Goal: Book appointment/travel/reservation

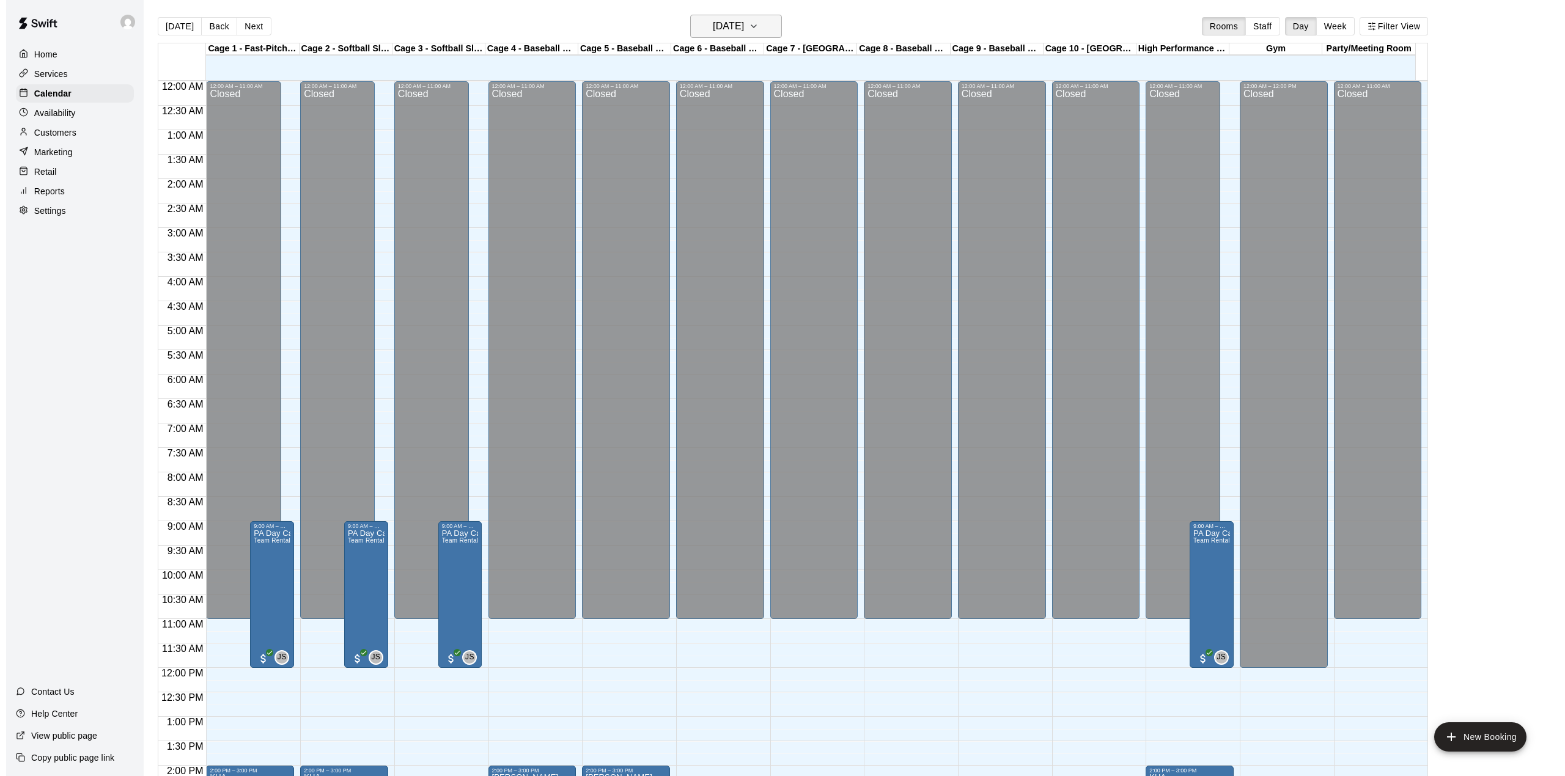
scroll to position [428, 0]
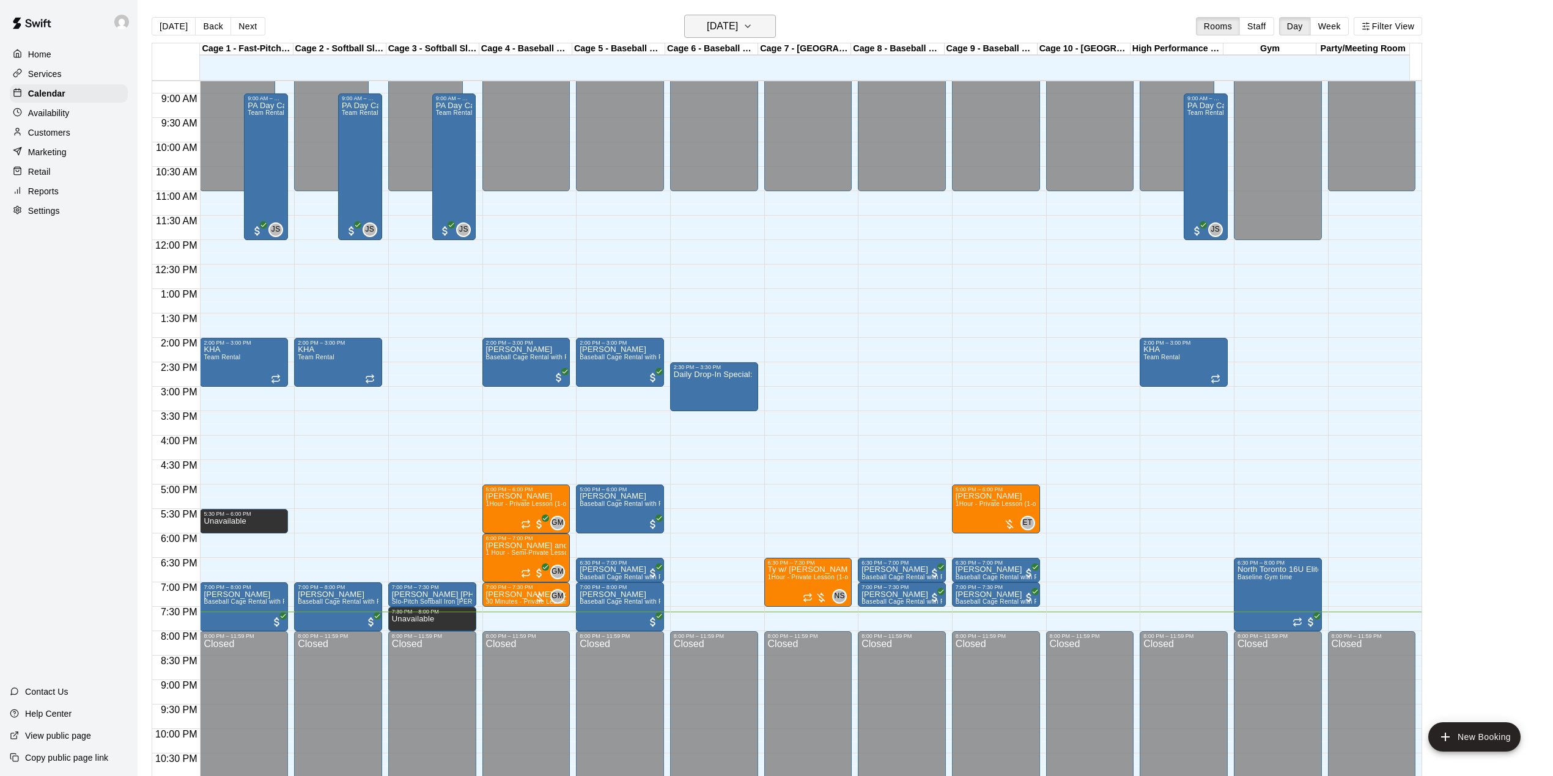
click at [776, 20] on button "[DATE]" at bounding box center [730, 26] width 92 height 23
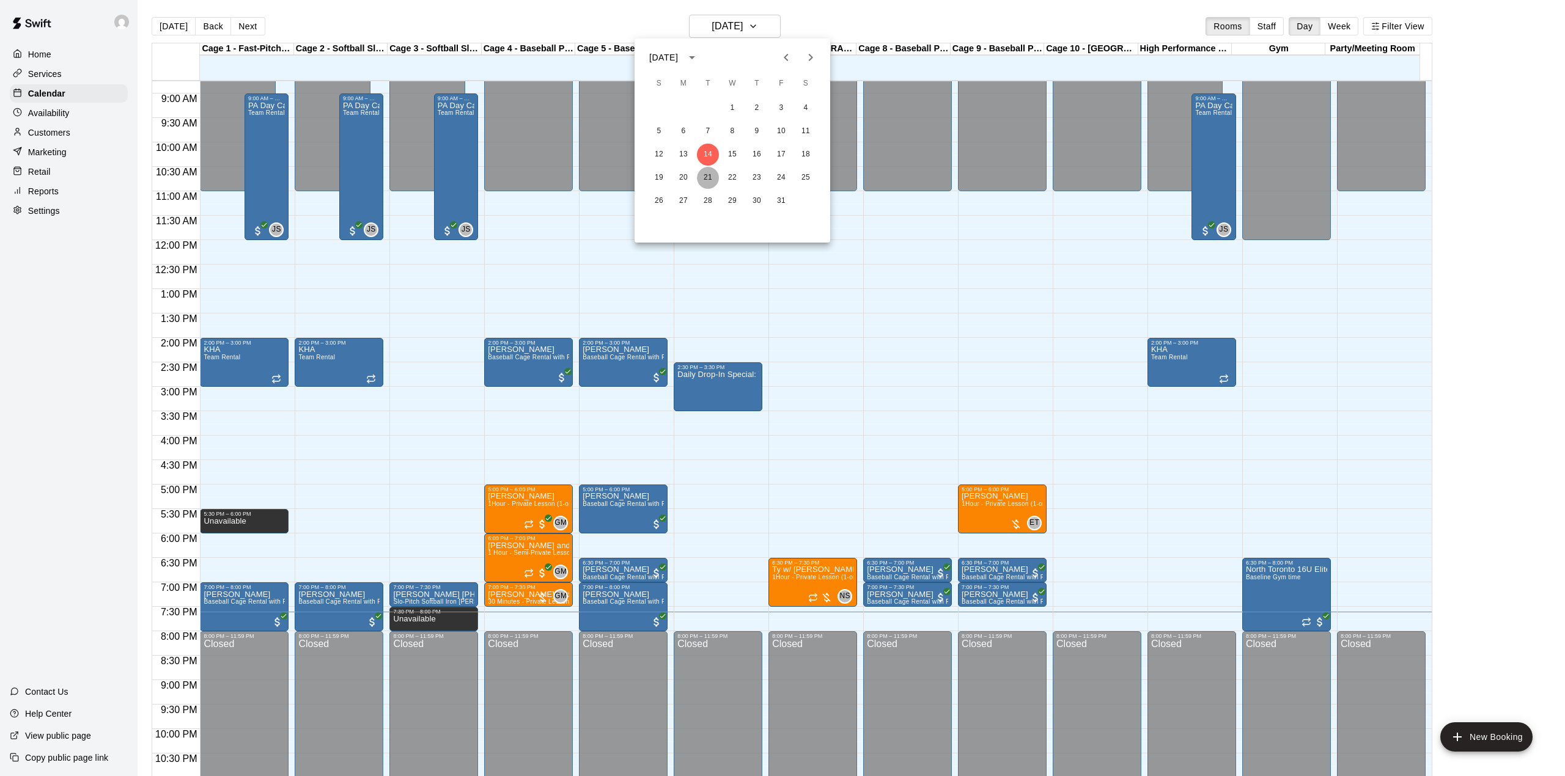
click at [709, 177] on button "21" at bounding box center [708, 178] width 22 height 22
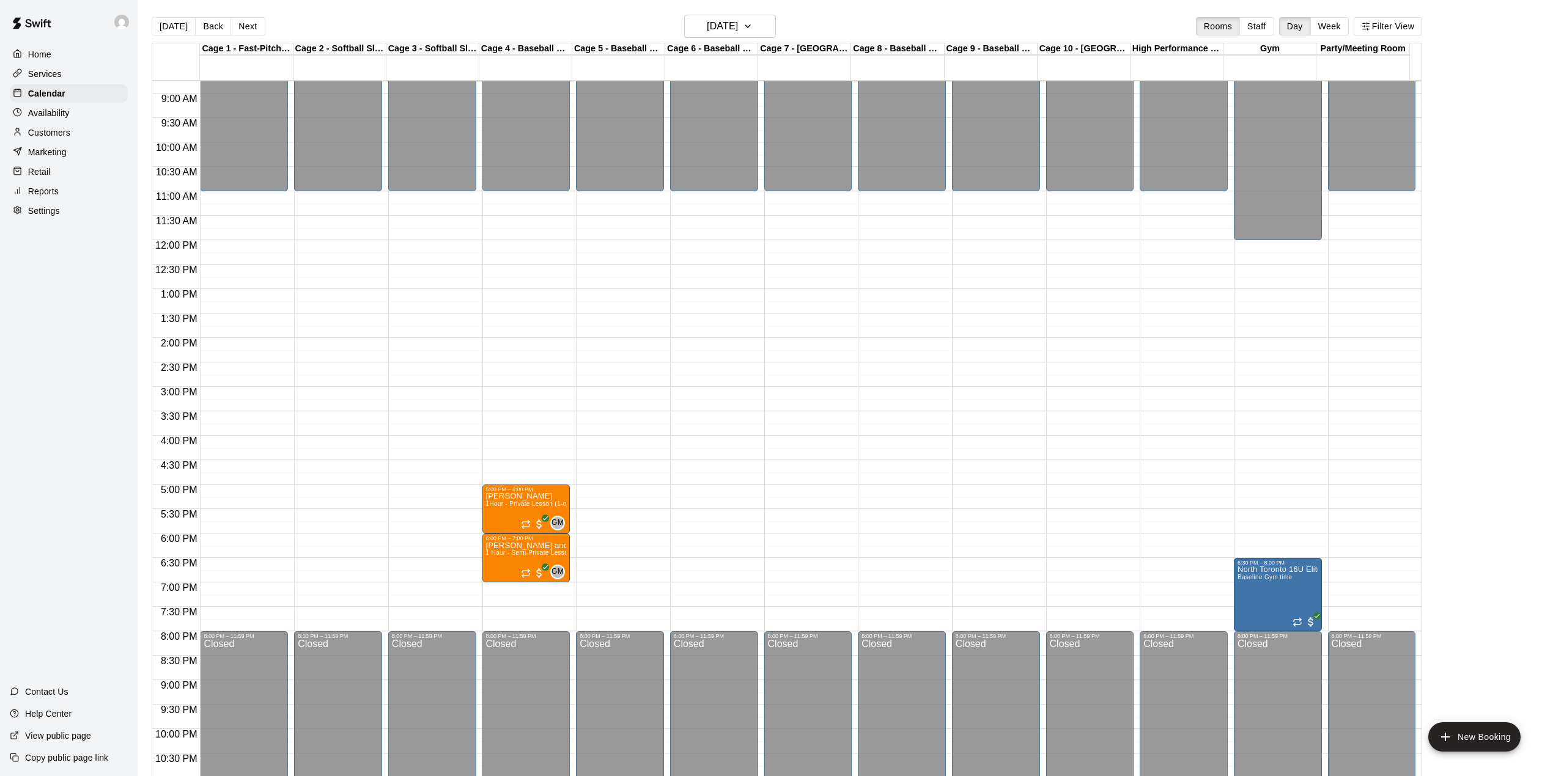
drag, startPoint x: 793, startPoint y: 537, endPoint x: 797, endPoint y: 566, distance: 29.6
click at [797, 566] on div "12:00 AM – 11:00 AM Closed 8:00 PM – 11:59 PM Closed" at bounding box center [808, 240] width 88 height 1174
drag, startPoint x: 788, startPoint y: 563, endPoint x: 788, endPoint y: 601, distance: 38.5
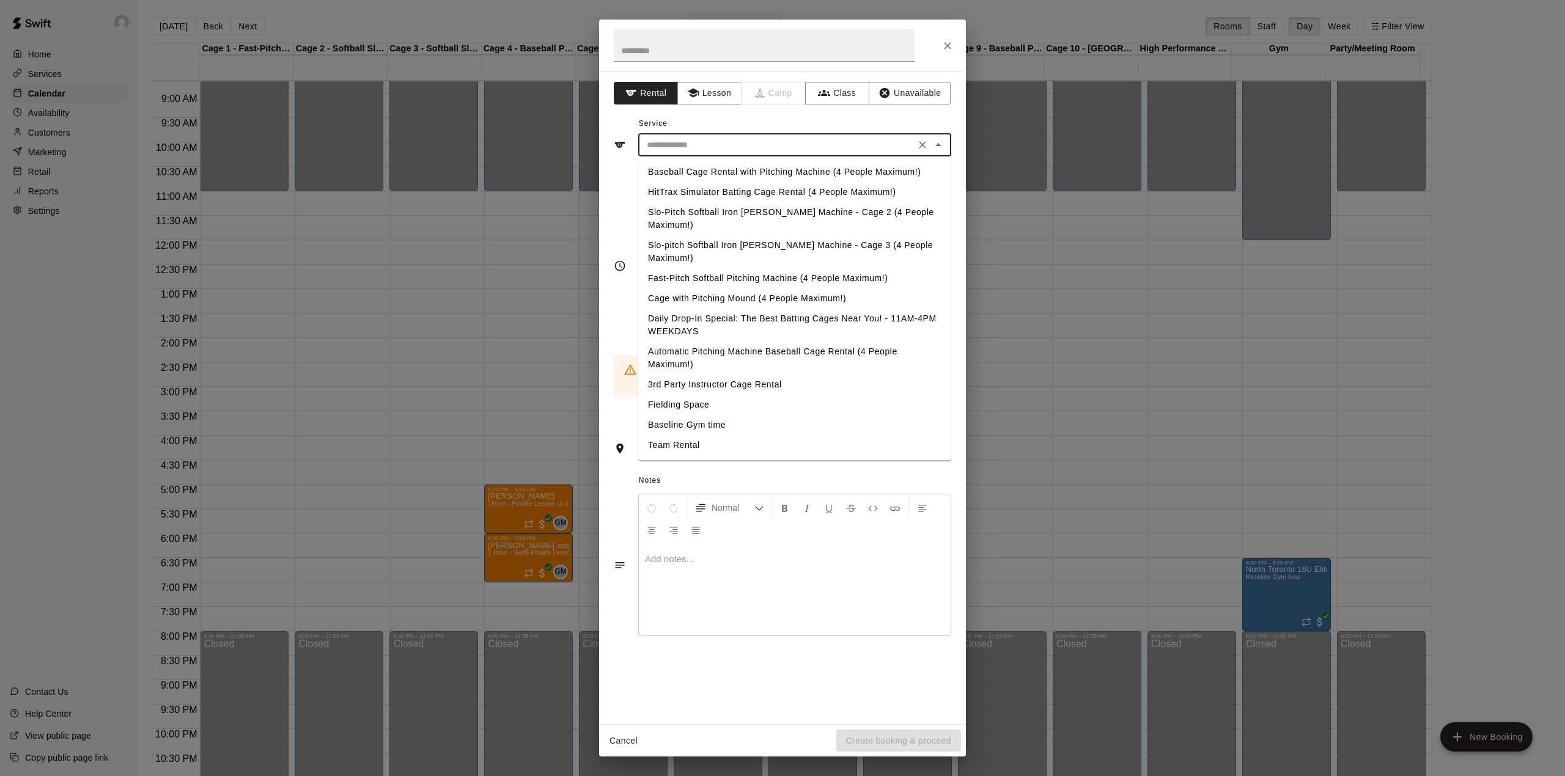
click at [756, 142] on input "text" at bounding box center [777, 145] width 270 height 15
click at [693, 94] on icon "button" at bounding box center [692, 93] width 11 height 9
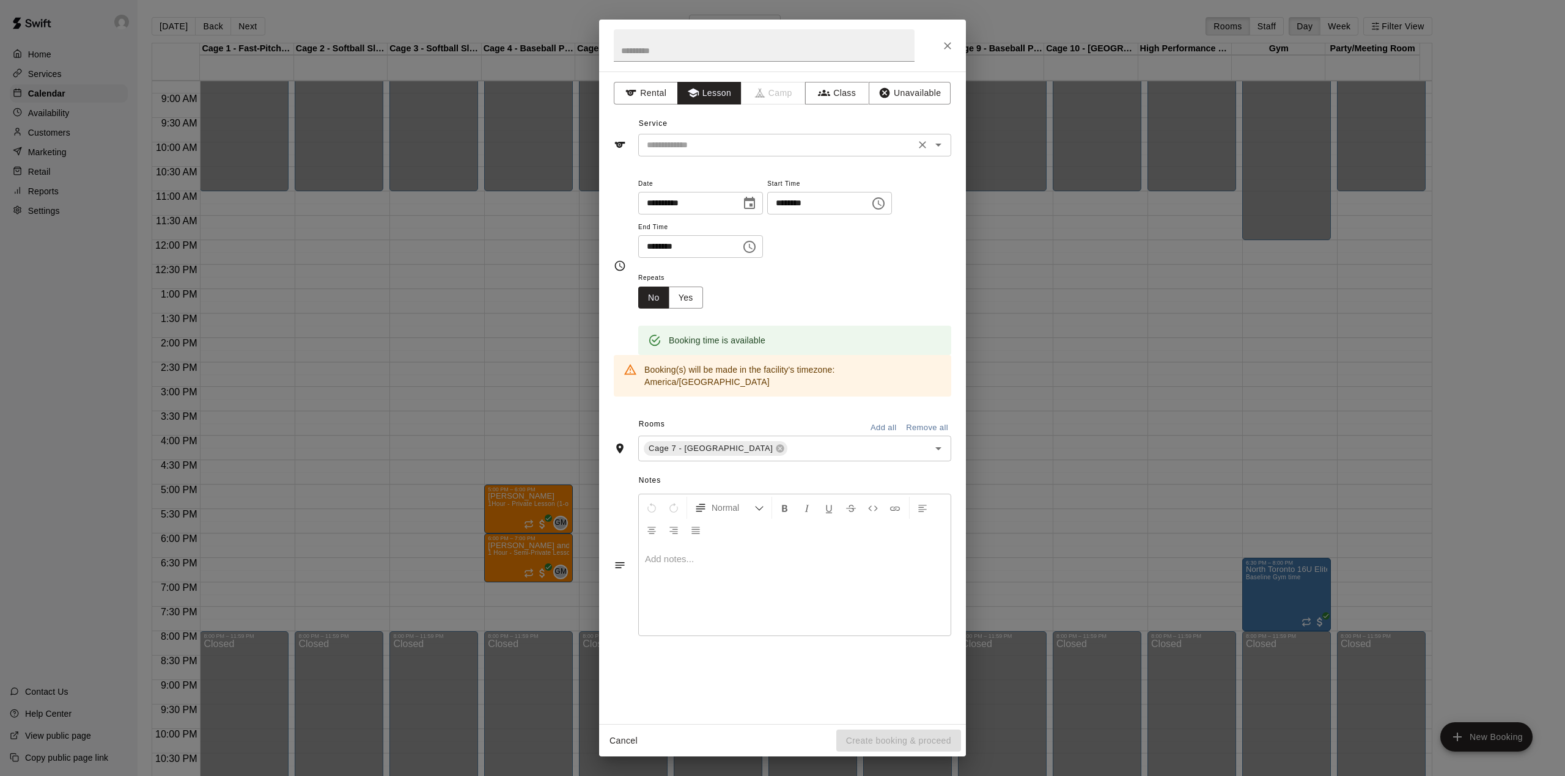
click at [718, 145] on input "text" at bounding box center [777, 145] width 270 height 15
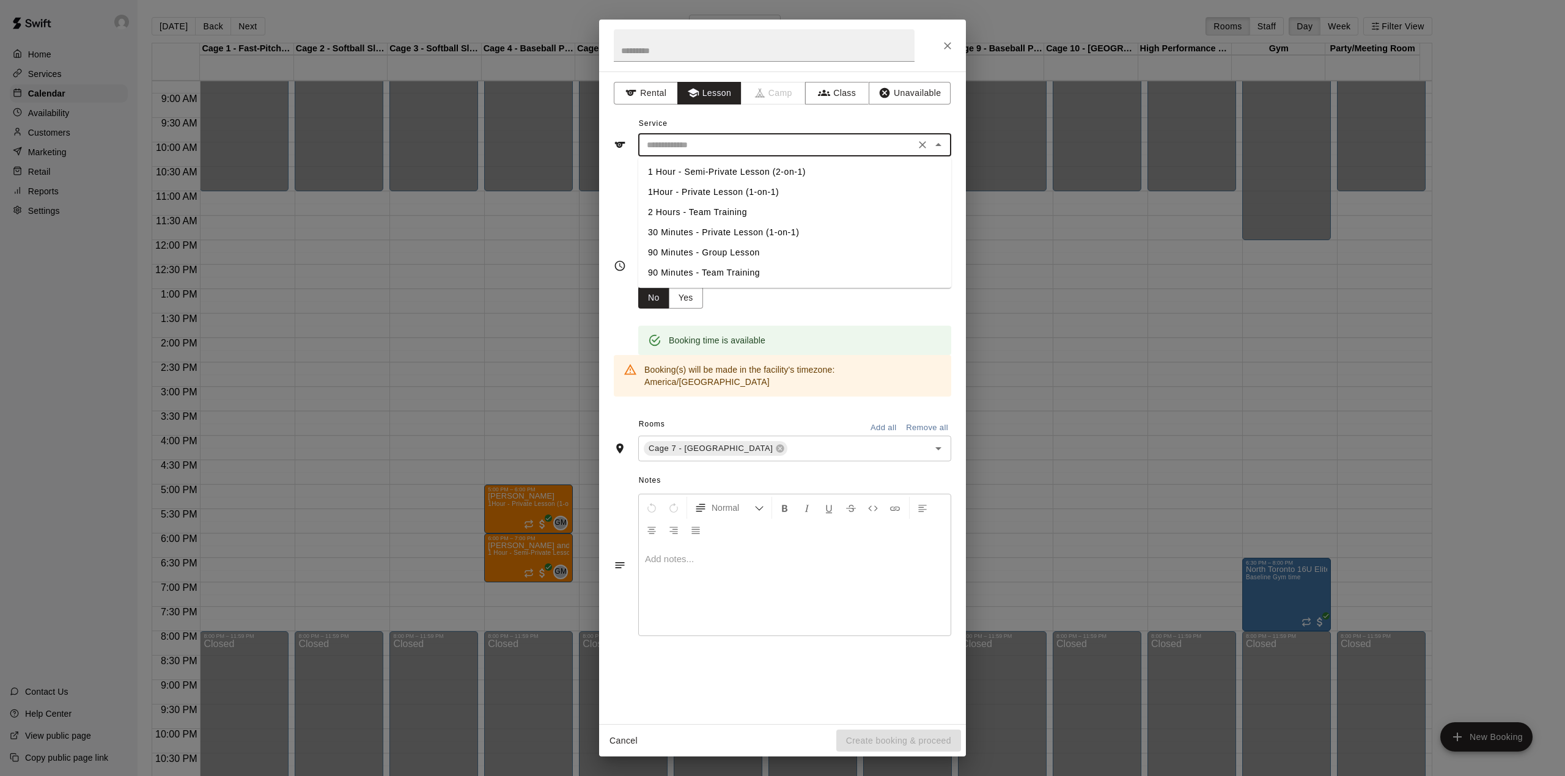
click at [678, 193] on li "1Hour - Private Lesson (1-on-1)" at bounding box center [794, 192] width 313 height 20
type input "**********"
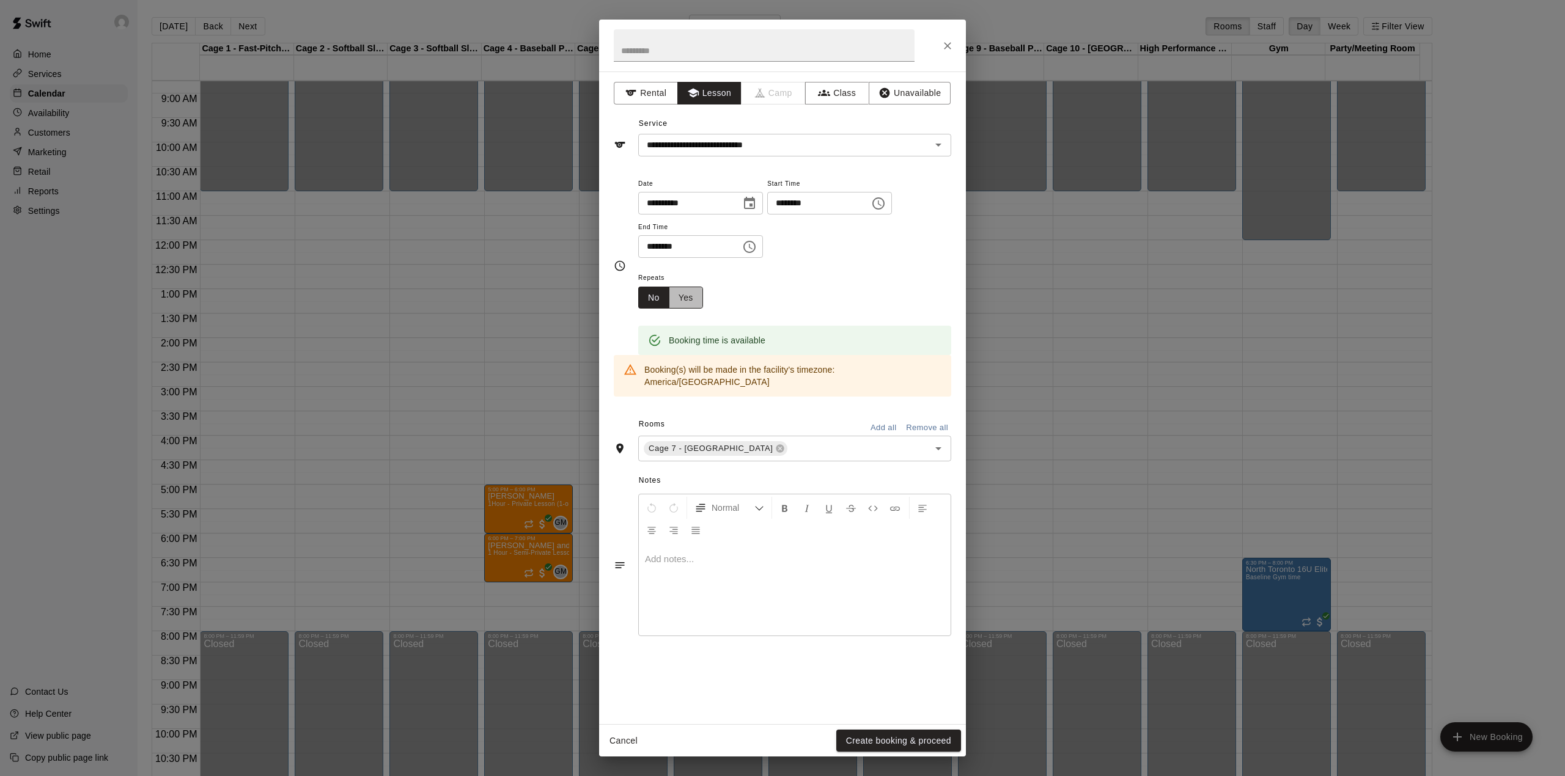
click at [690, 303] on button "Yes" at bounding box center [686, 298] width 34 height 23
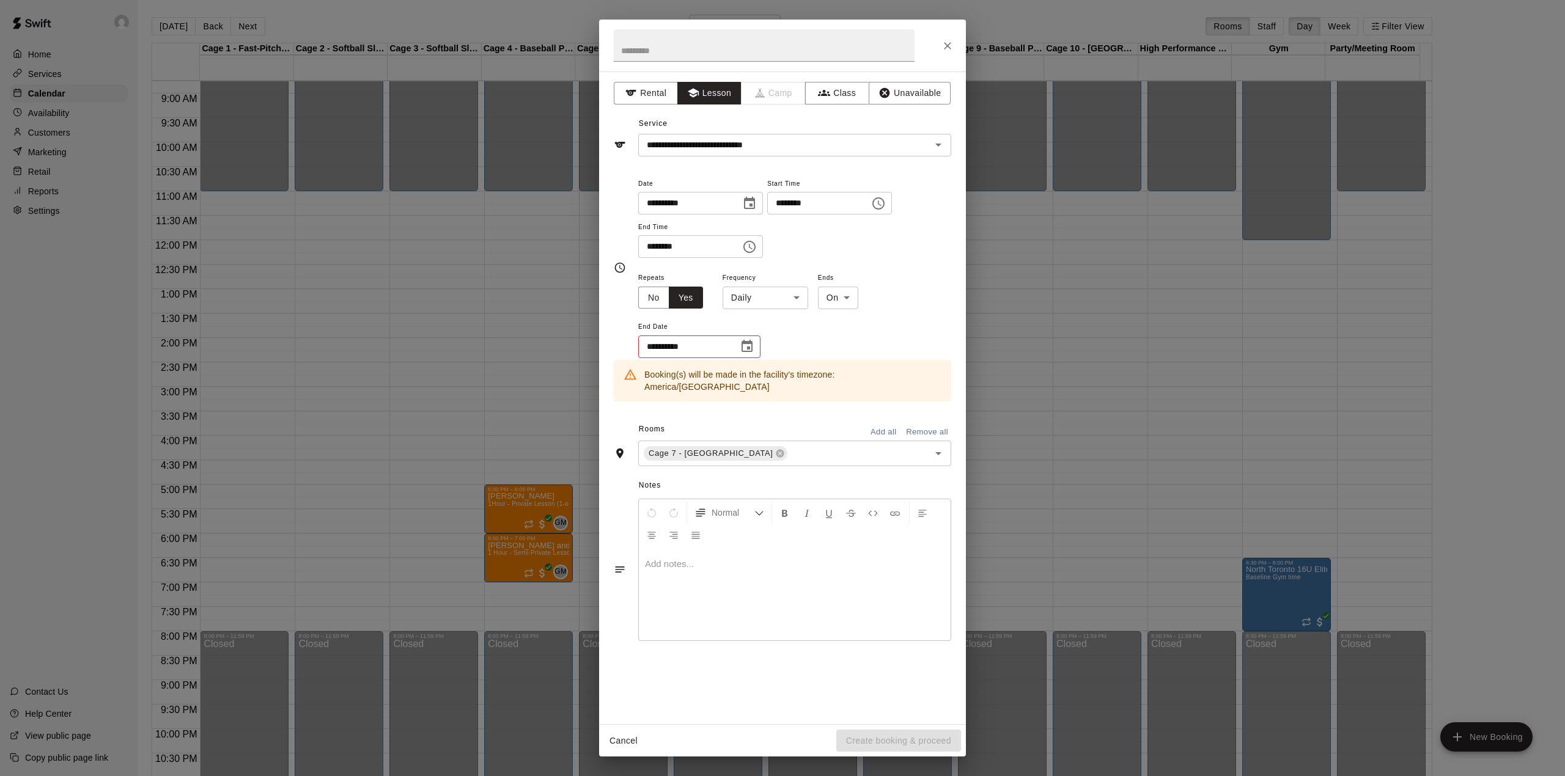
click at [743, 347] on icon "Choose date" at bounding box center [747, 346] width 15 height 15
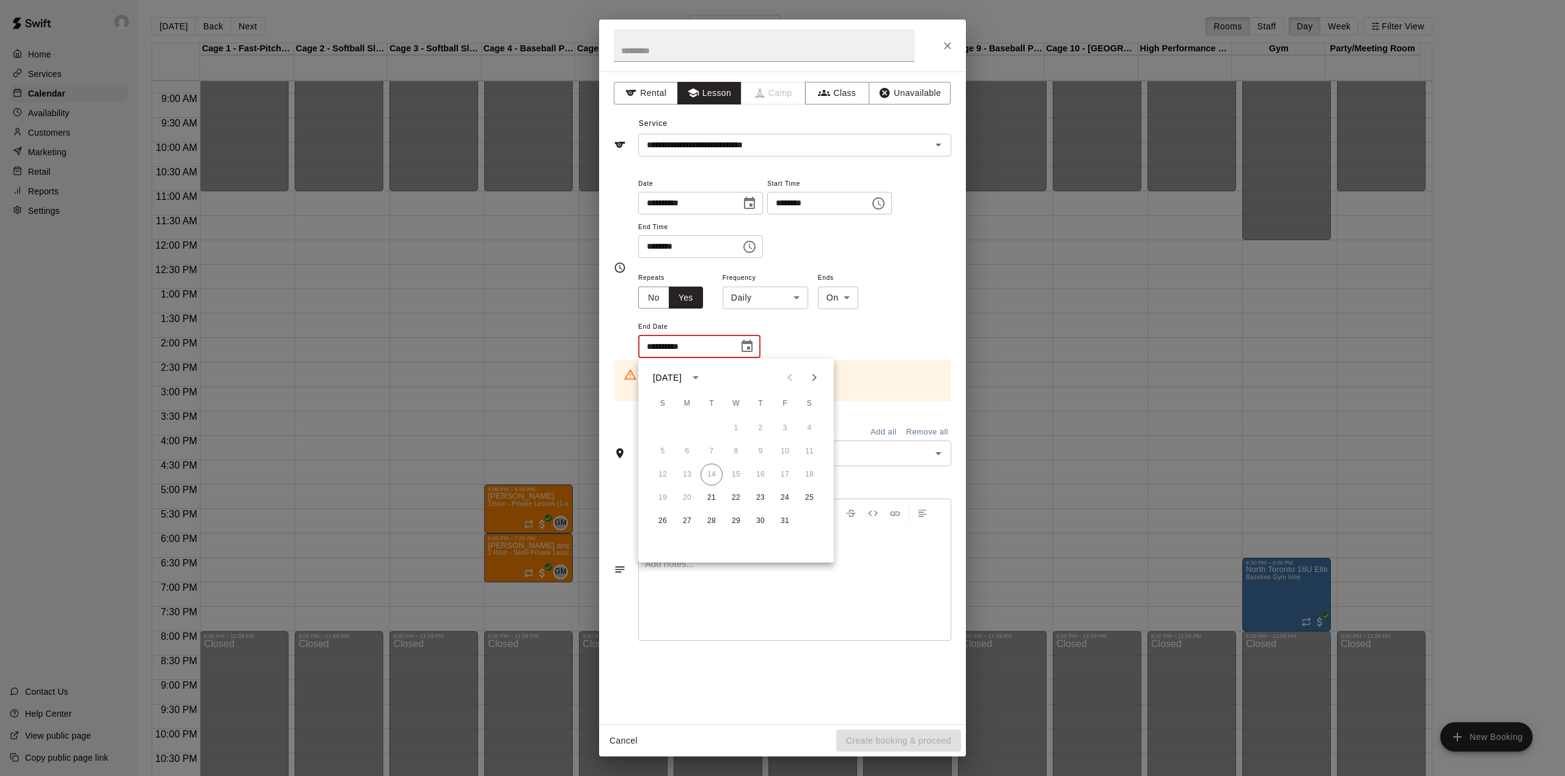
click at [812, 377] on icon "Next month" at bounding box center [814, 377] width 15 height 15
click at [715, 499] on button "18" at bounding box center [712, 498] width 22 height 22
type input "**********"
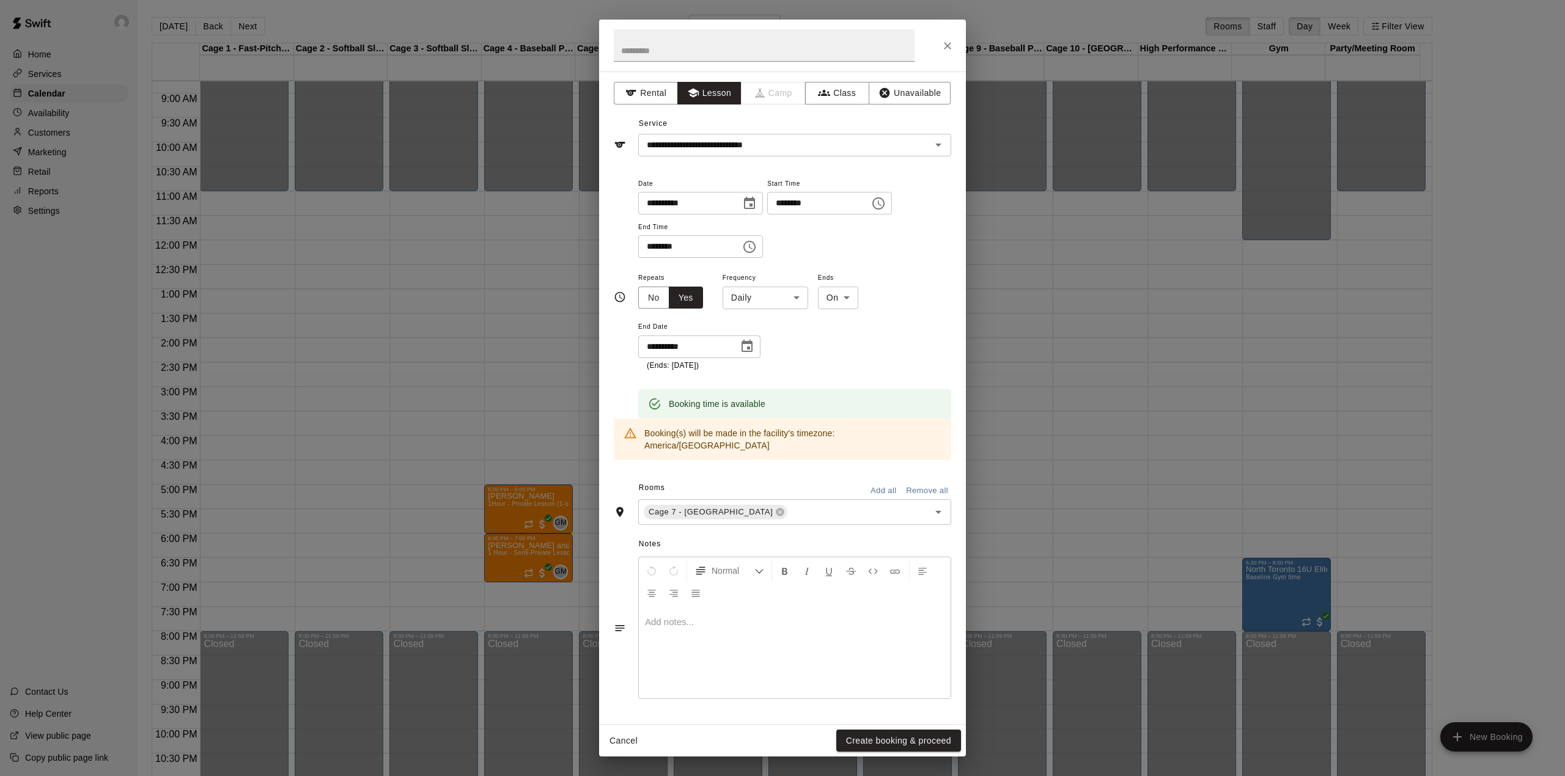
click at [763, 290] on body "Home Services Calendar Availability Customers Marketing Retail Reports Settings…" at bounding box center [782, 398] width 1565 height 796
click at [754, 345] on li "Weekly [DATE]" at bounding box center [766, 345] width 153 height 20
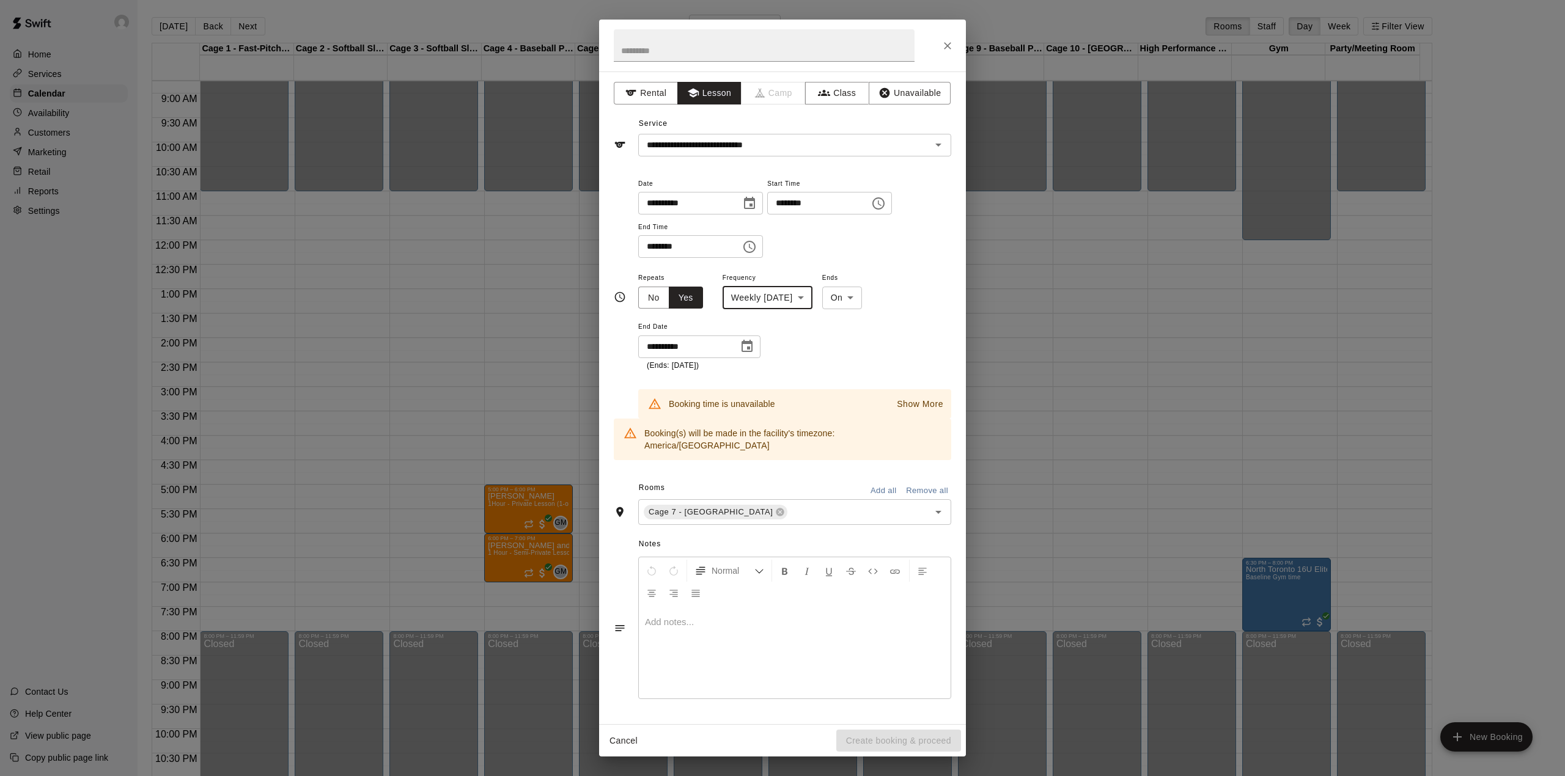
click at [913, 399] on p "Show More" at bounding box center [920, 404] width 46 height 13
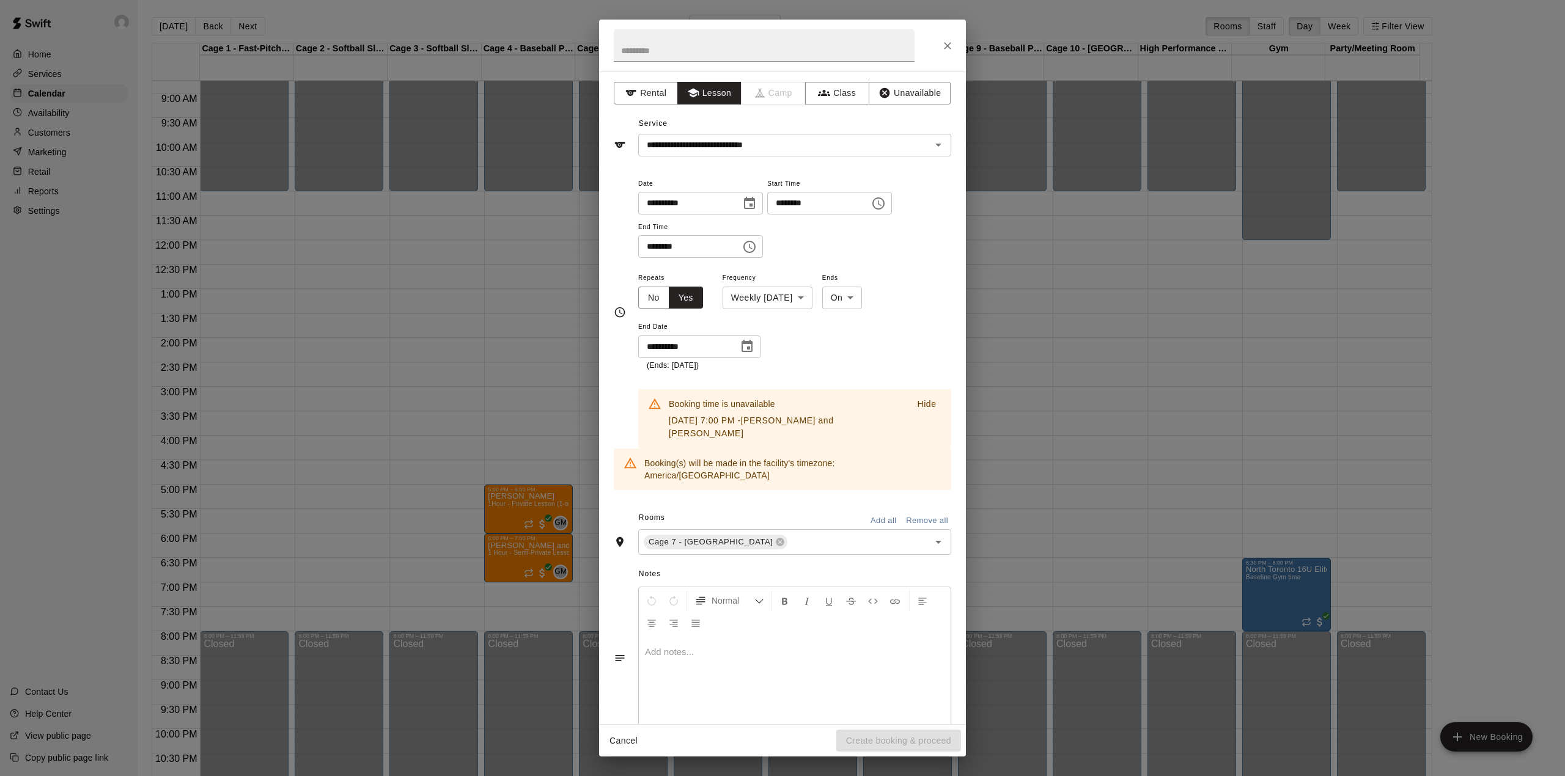
click at [907, 399] on button "Hide" at bounding box center [926, 404] width 39 height 18
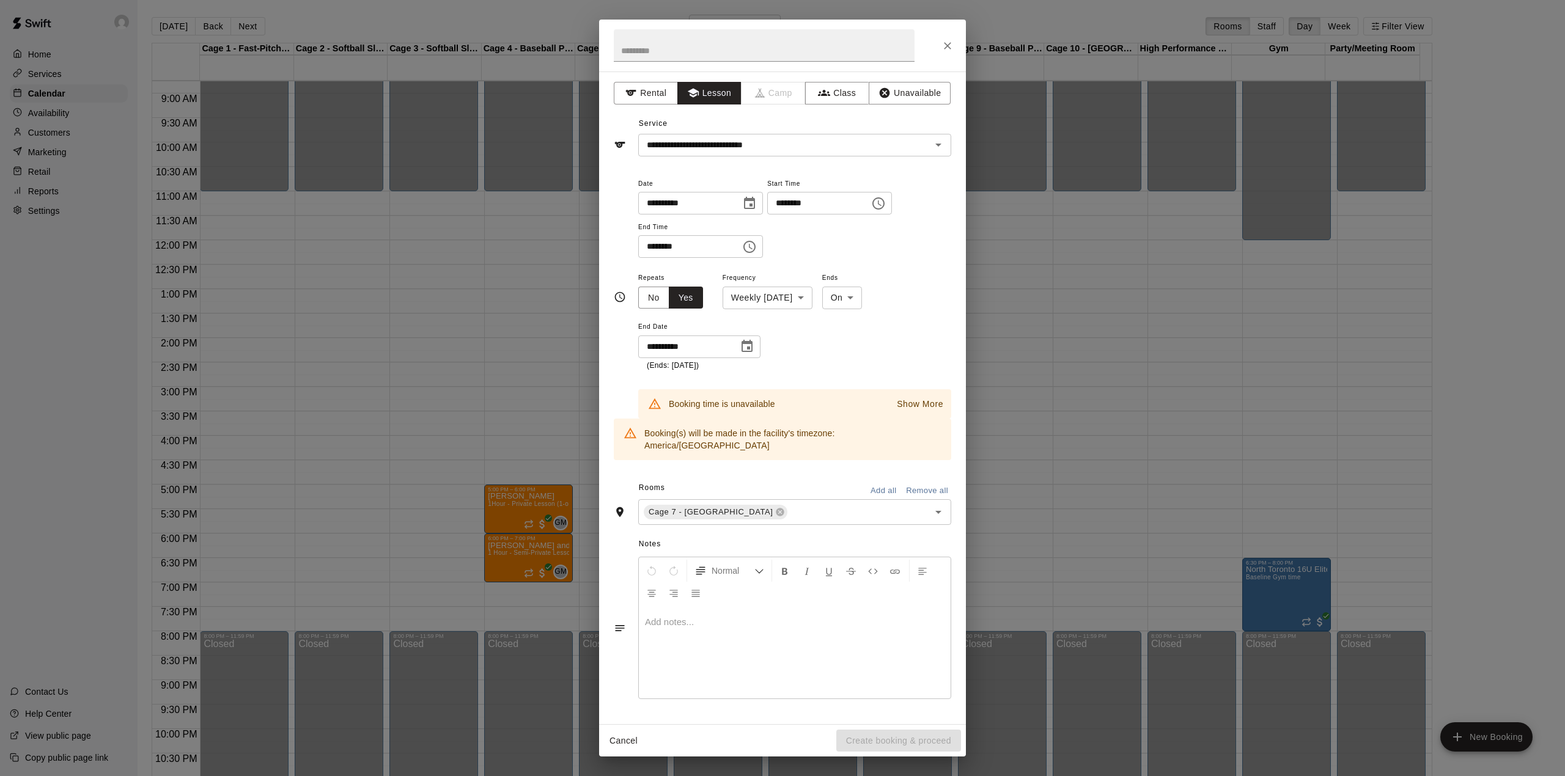
click at [751, 341] on icon "Choose date, selected date is Nov 18, 2025" at bounding box center [746, 346] width 11 height 12
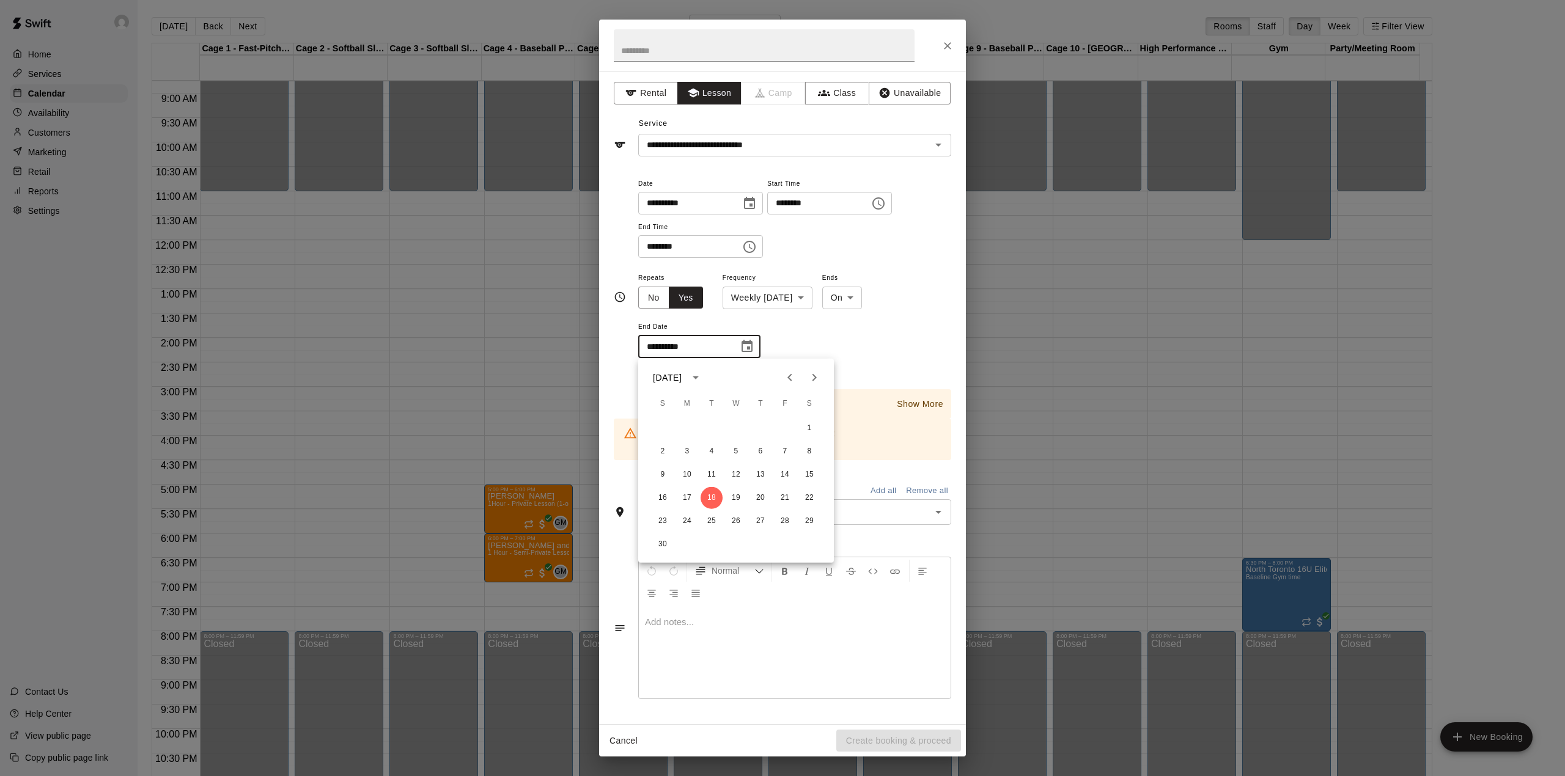
click at [842, 315] on div "**********" at bounding box center [794, 320] width 313 height 101
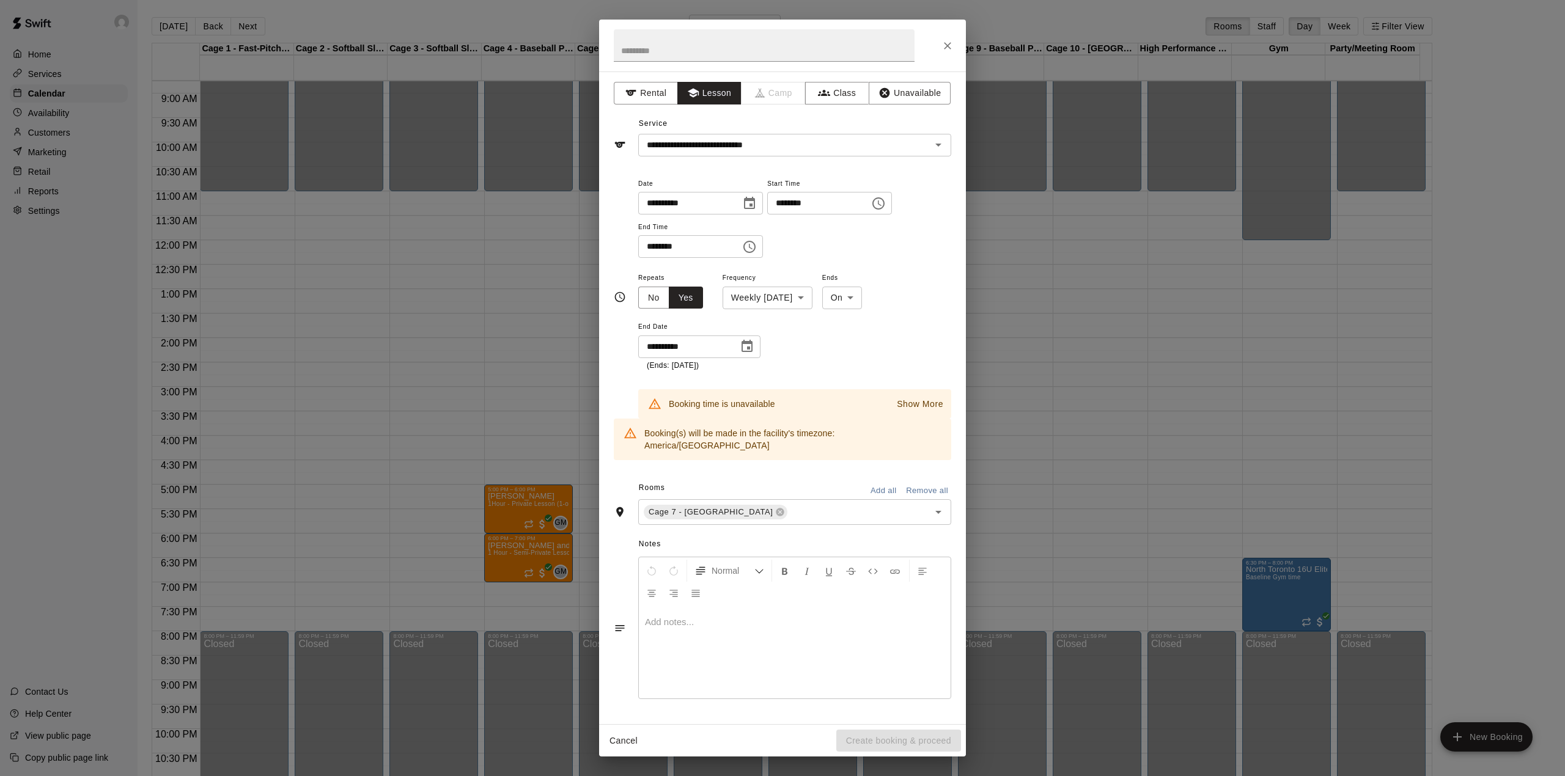
click at [815, 304] on body "Home Services Calendar Availability Customers Marketing Retail Reports Settings…" at bounding box center [782, 398] width 1565 height 796
click at [788, 328] on li "Daily" at bounding box center [777, 325] width 153 height 20
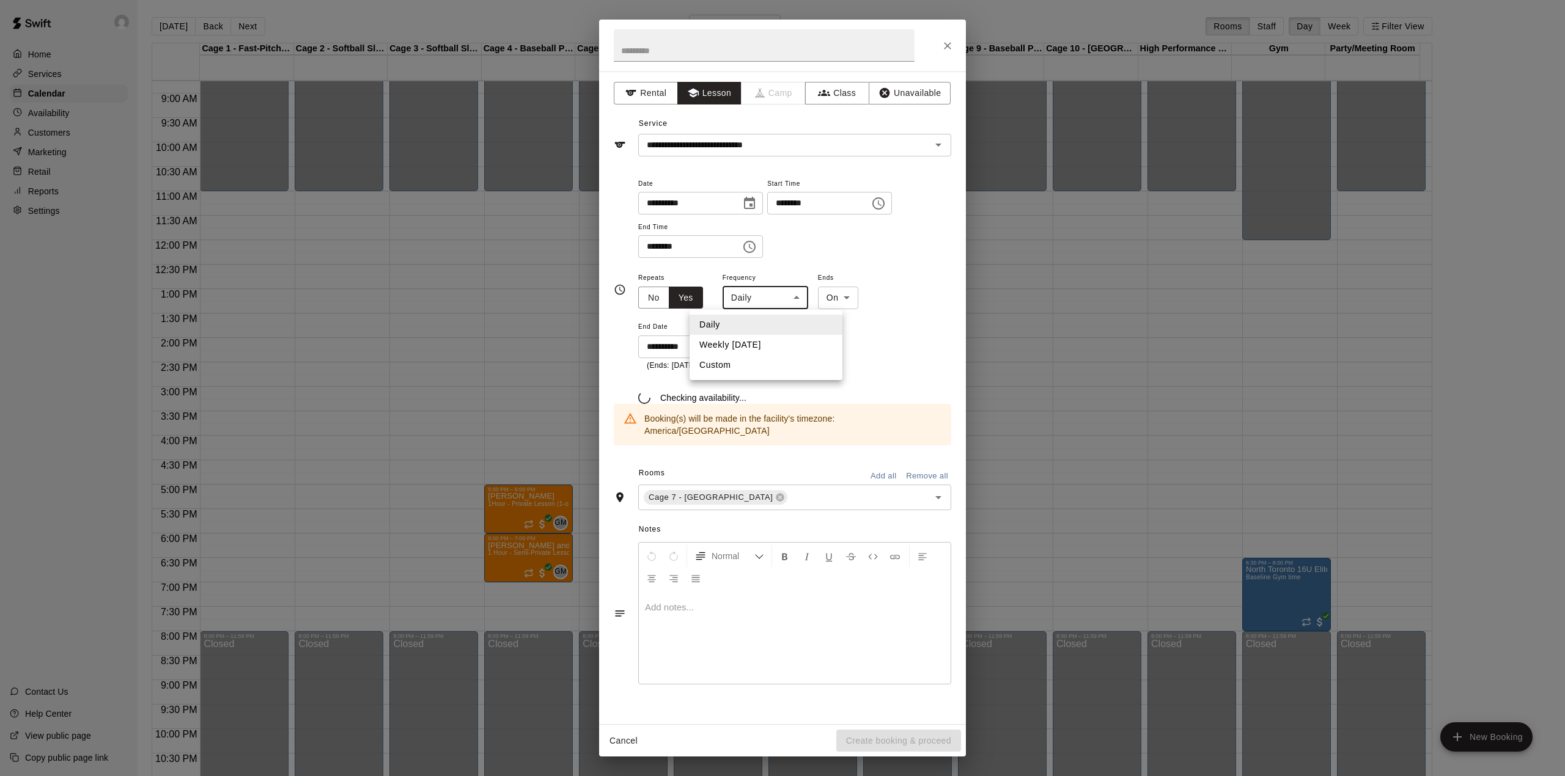
click at [781, 292] on body "Home Services Calendar Availability Customers Marketing Retail Reports Settings…" at bounding box center [782, 398] width 1565 height 796
click at [791, 345] on li "Weekly [DATE]" at bounding box center [766, 345] width 153 height 20
type input "******"
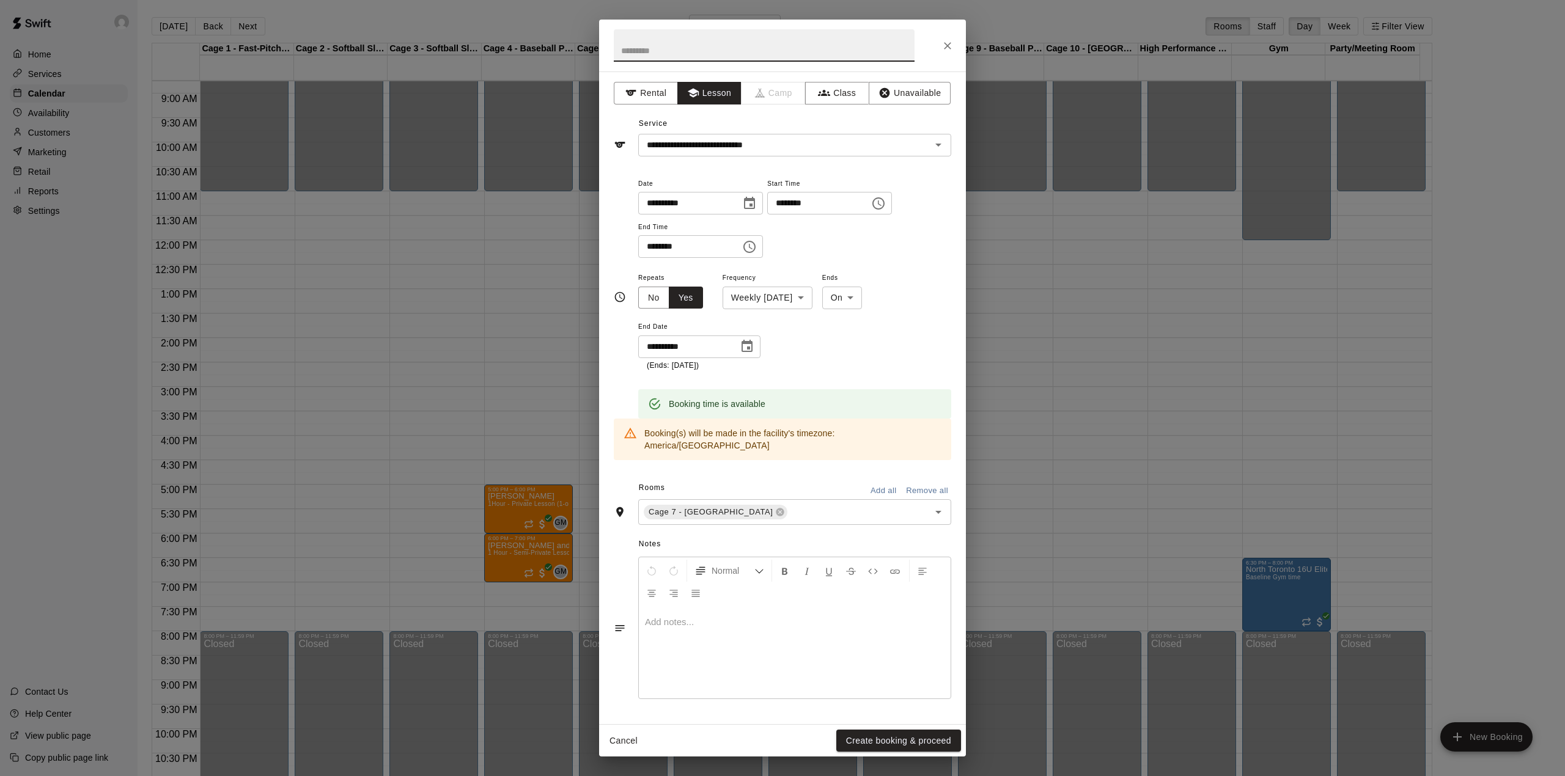
click at [747, 59] on input "text" at bounding box center [764, 45] width 301 height 32
type input "**********"
click at [913, 741] on button "Create booking & proceed" at bounding box center [898, 741] width 125 height 23
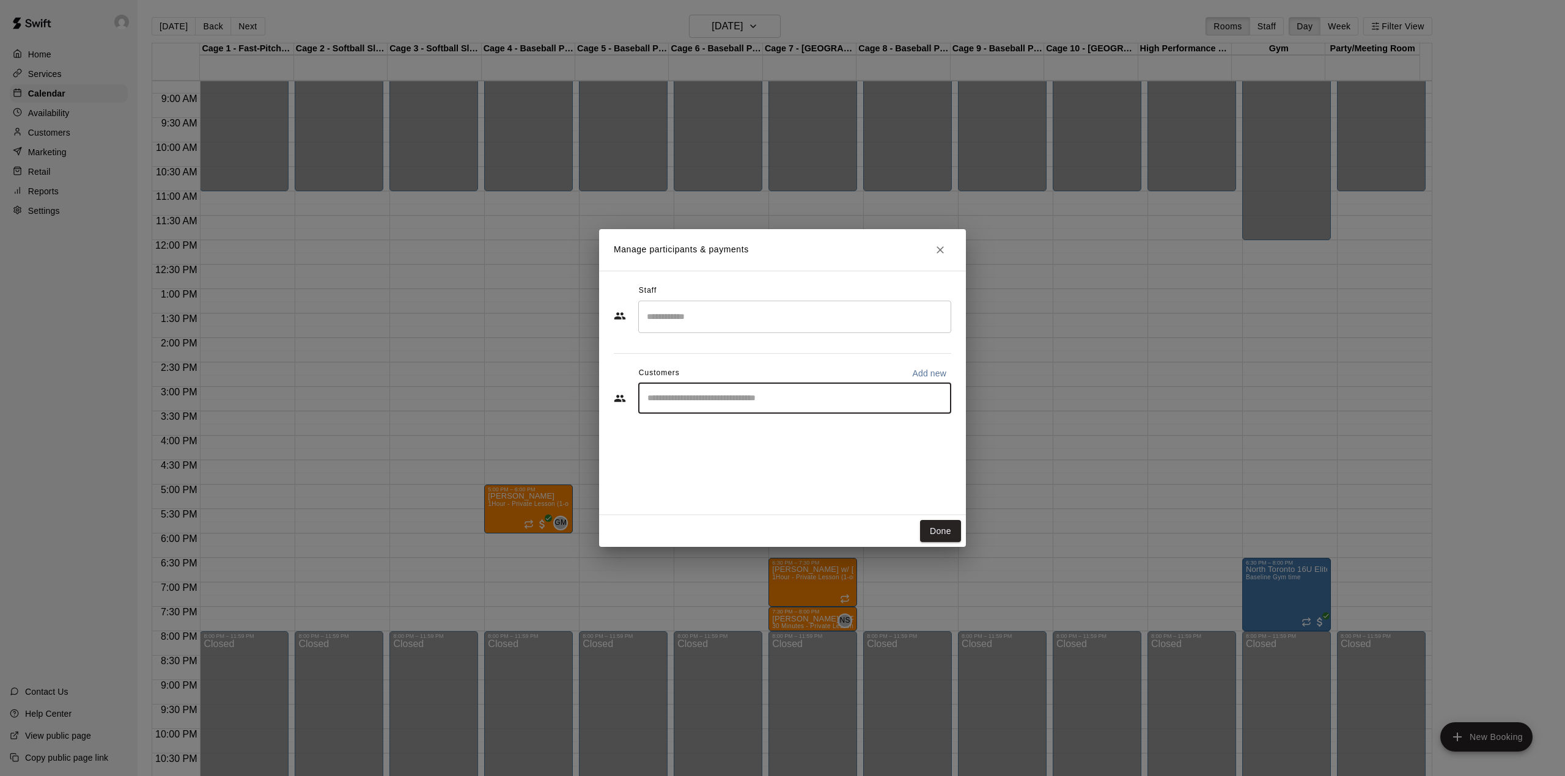
click at [727, 399] on input "Start typing to search customers..." at bounding box center [795, 398] width 302 height 12
type input "*****"
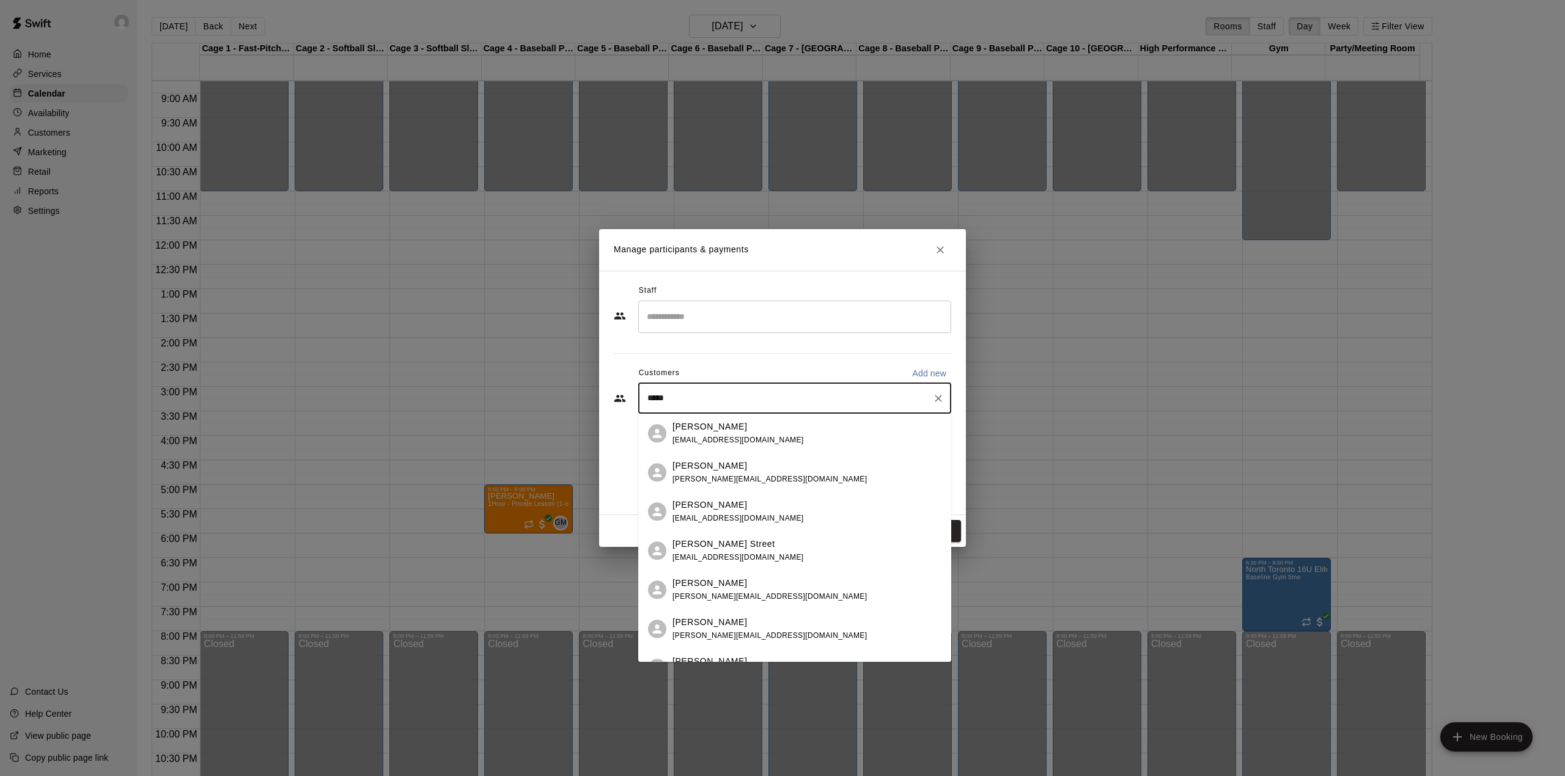
click at [749, 551] on div "[PERSON_NAME] Street [EMAIL_ADDRESS][DOMAIN_NAME]" at bounding box center [737, 551] width 131 height 26
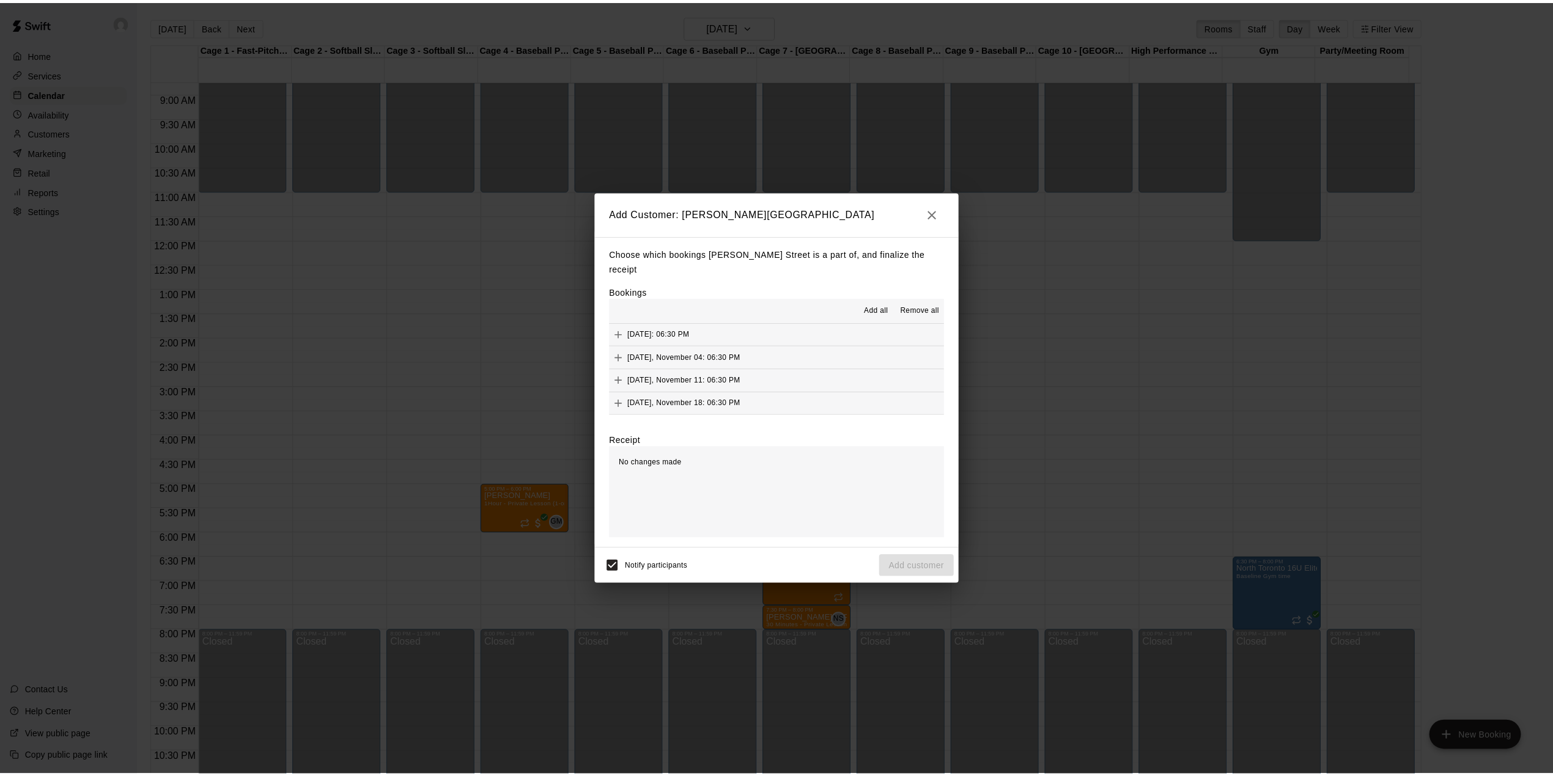
scroll to position [0, 0]
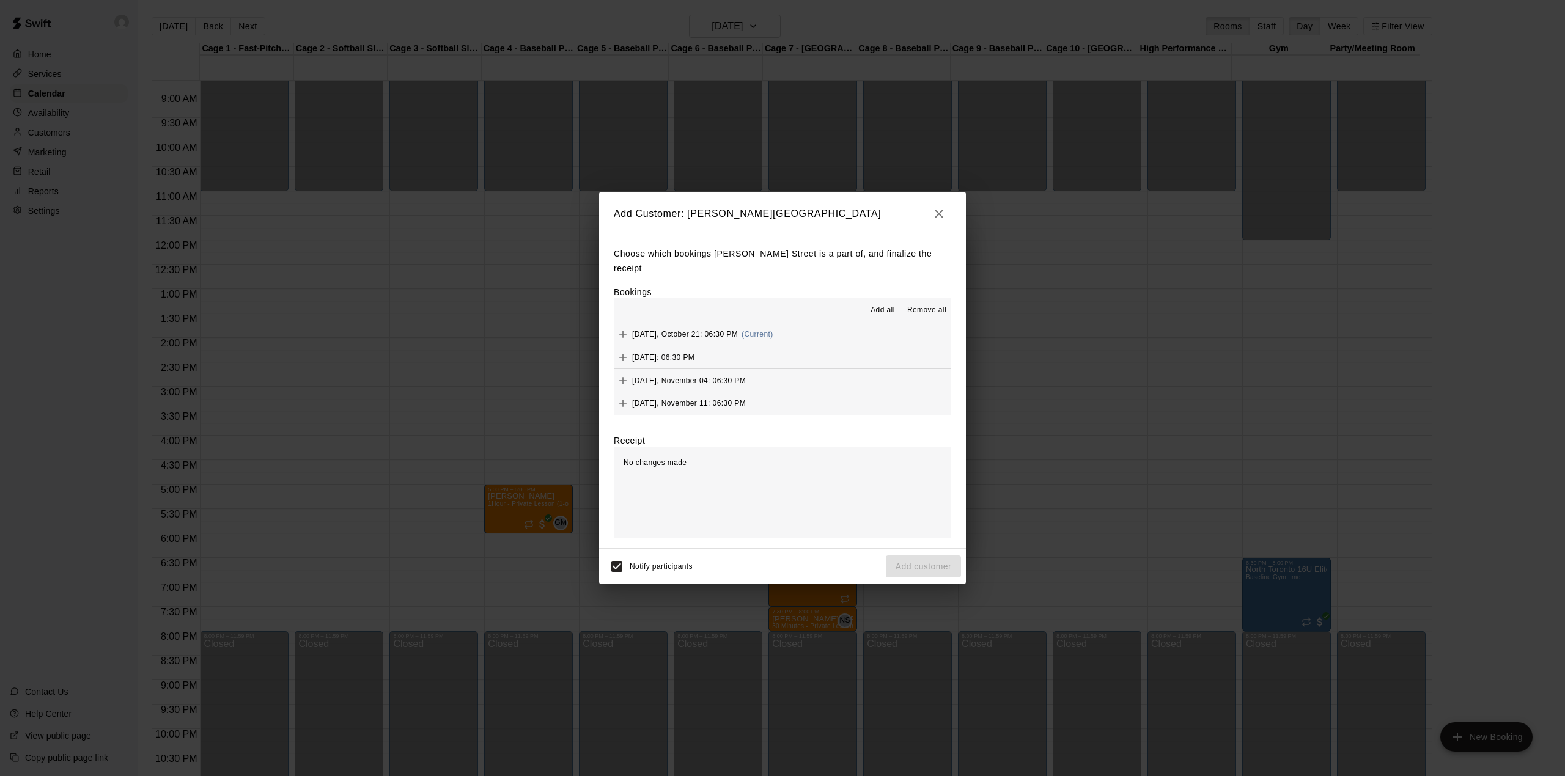
click at [891, 304] on span "Add all" at bounding box center [882, 310] width 24 height 12
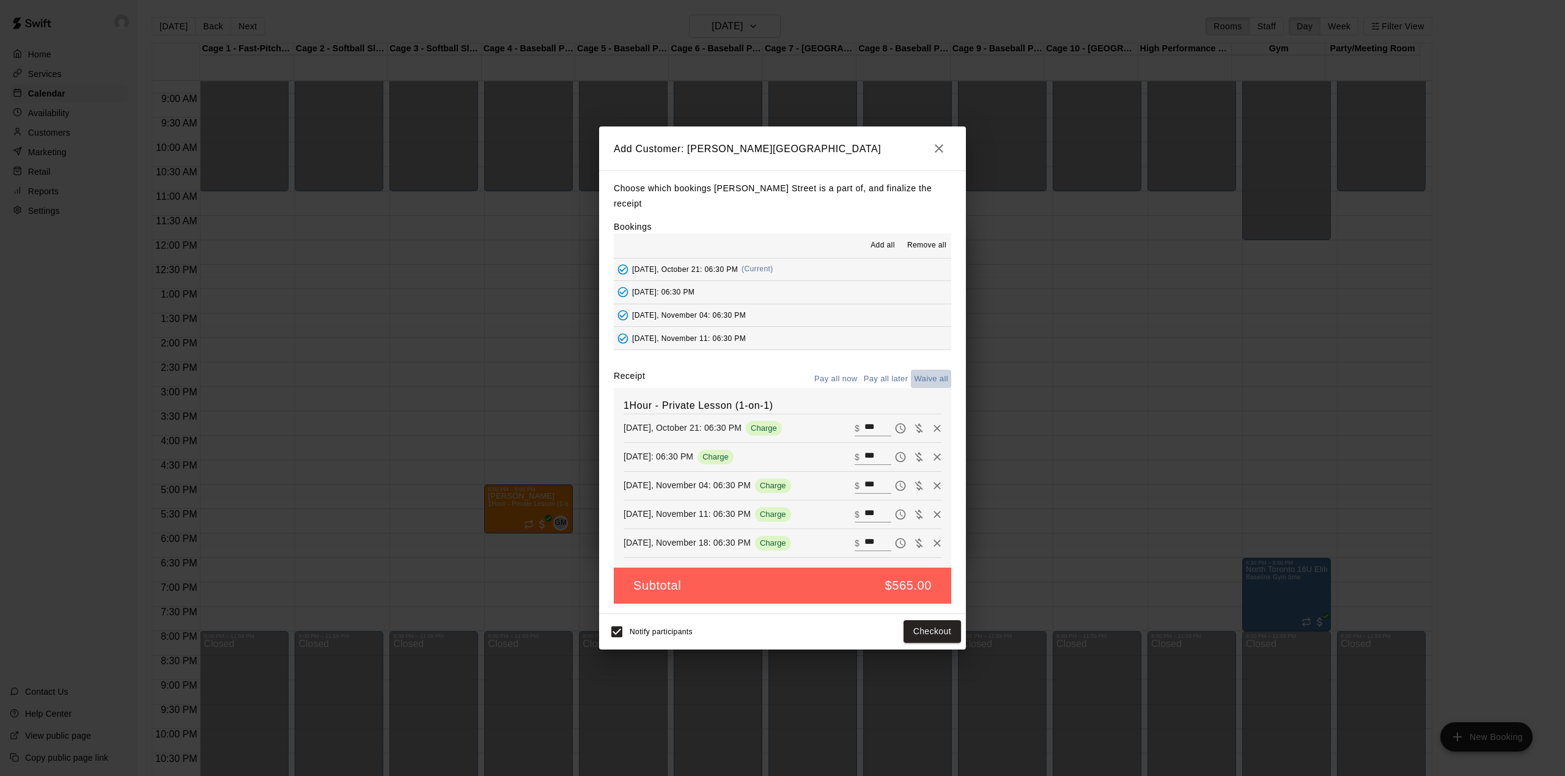
click at [927, 370] on button "Waive all" at bounding box center [931, 379] width 40 height 19
type input "*"
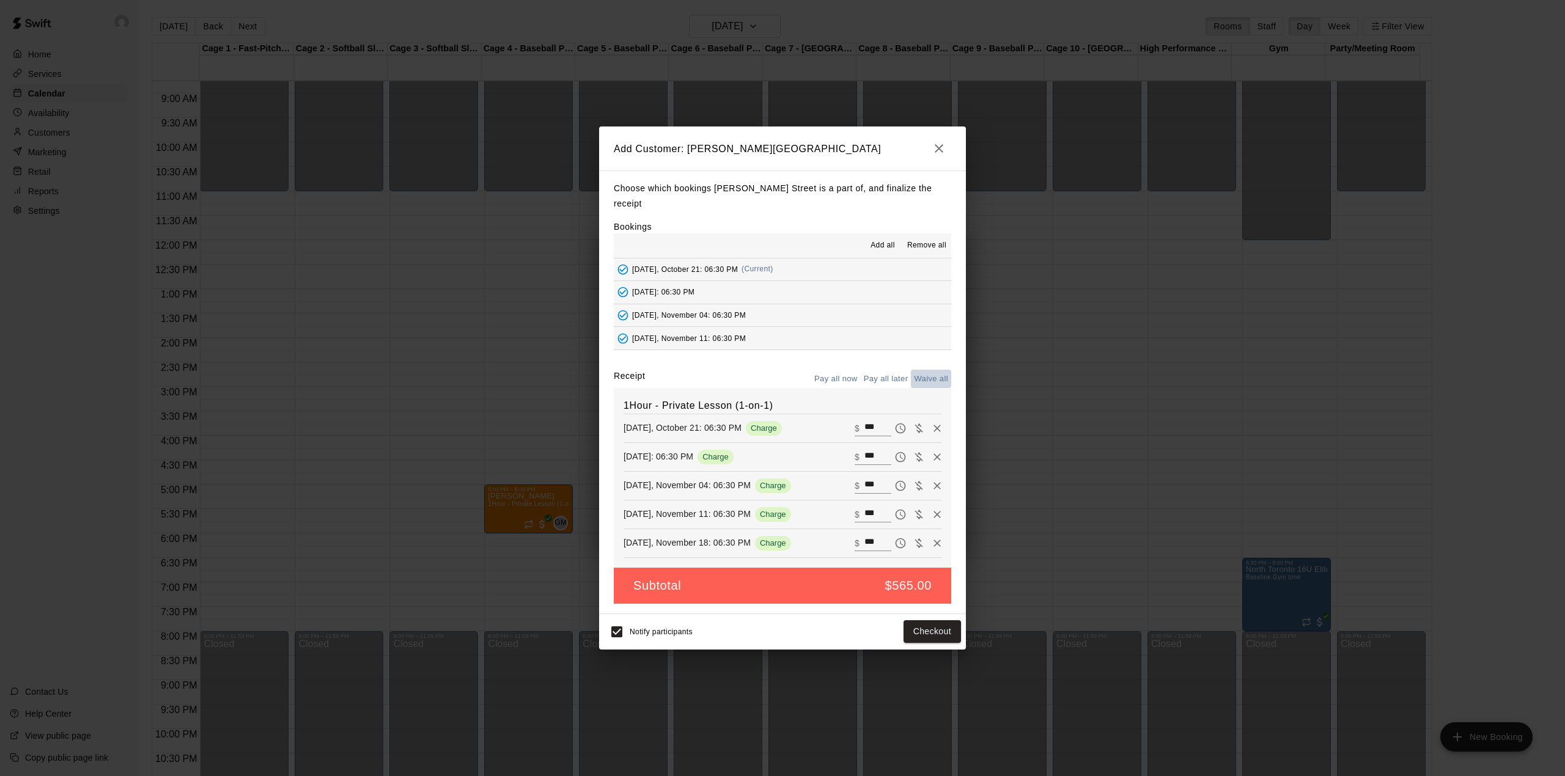
type input "*"
click at [897, 628] on button "Add customer" at bounding box center [923, 631] width 75 height 23
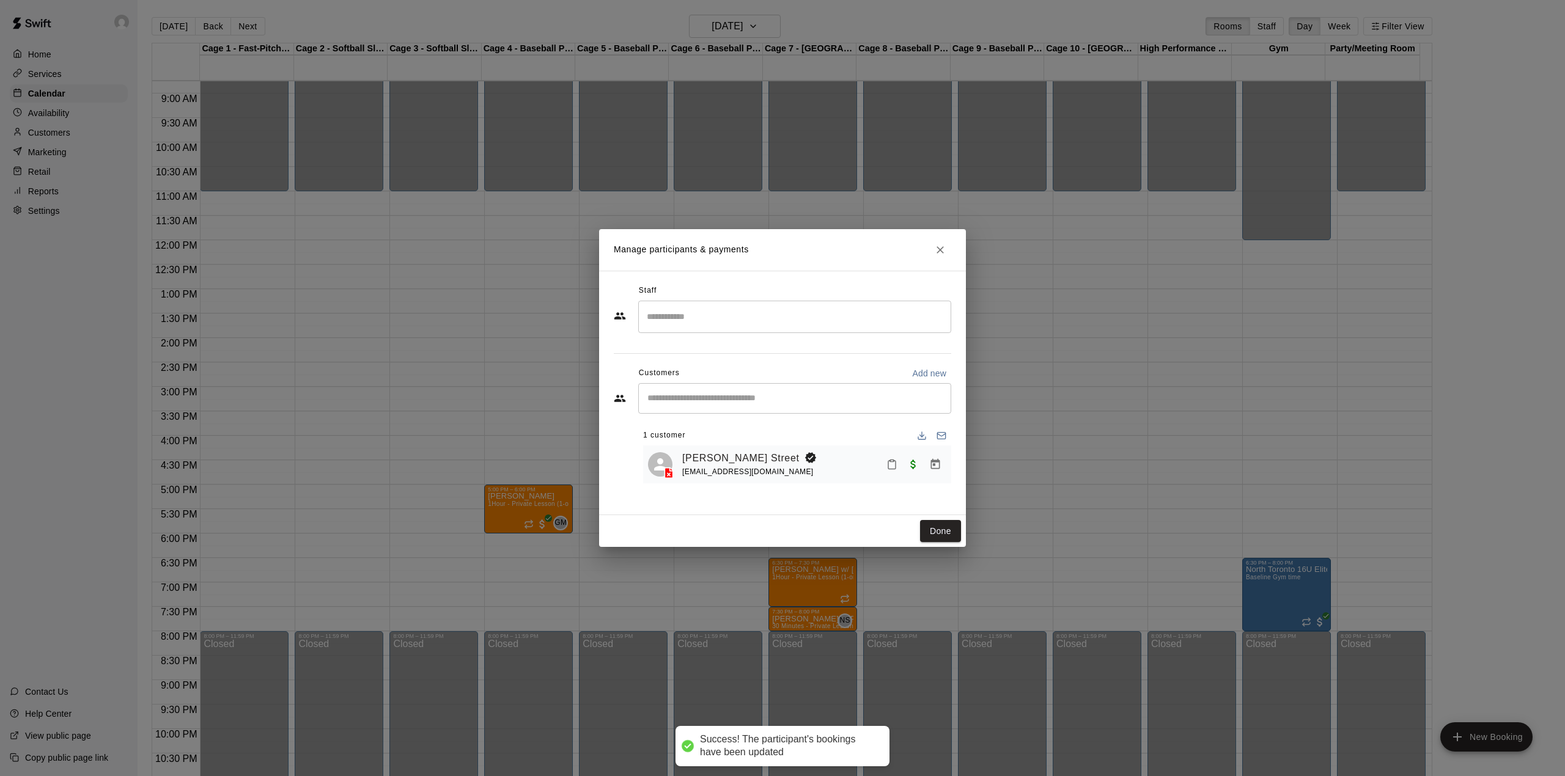
click at [721, 314] on input "Search staff" at bounding box center [795, 316] width 302 height 21
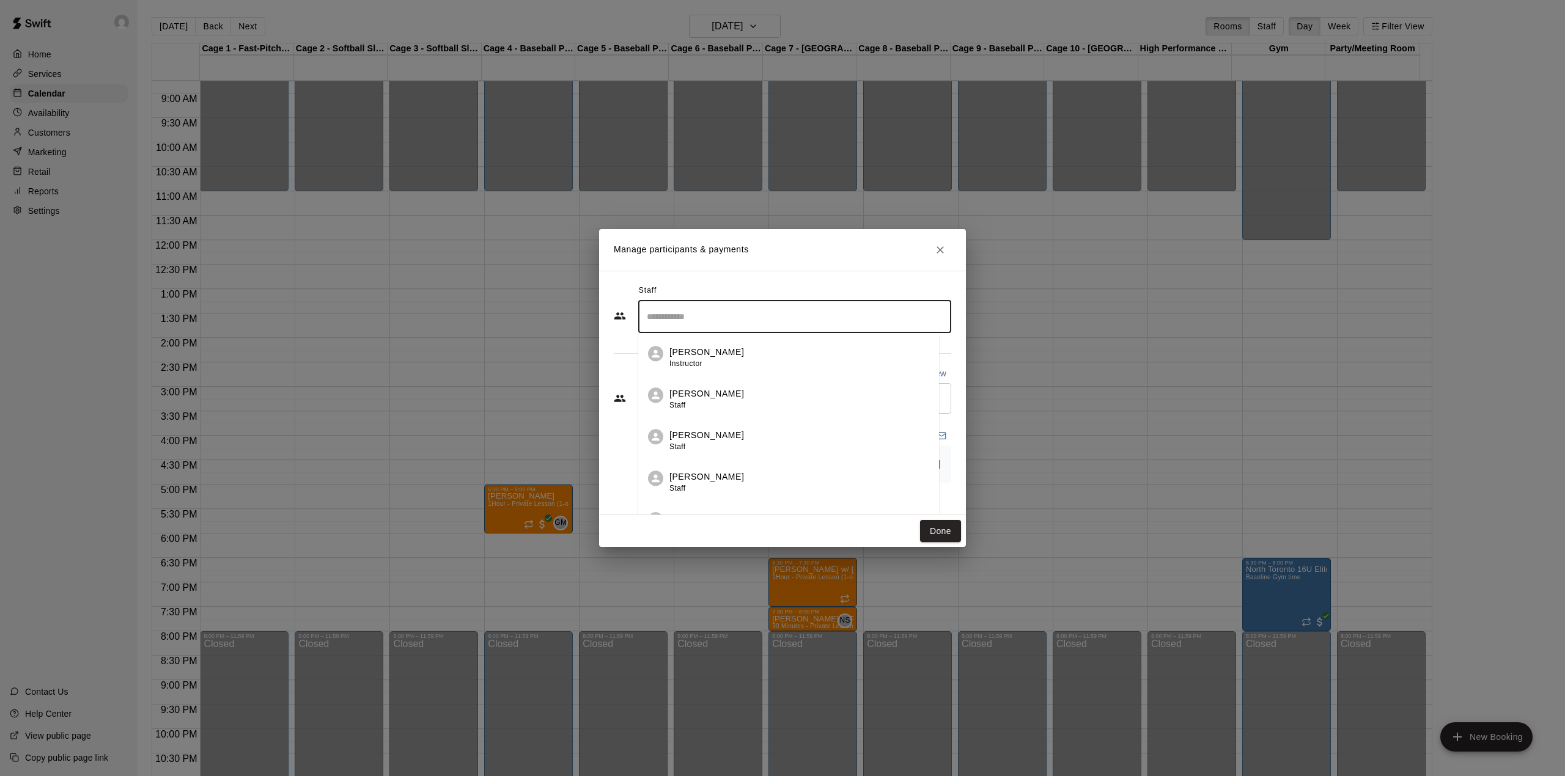
click at [716, 392] on p "[PERSON_NAME]" at bounding box center [706, 394] width 75 height 13
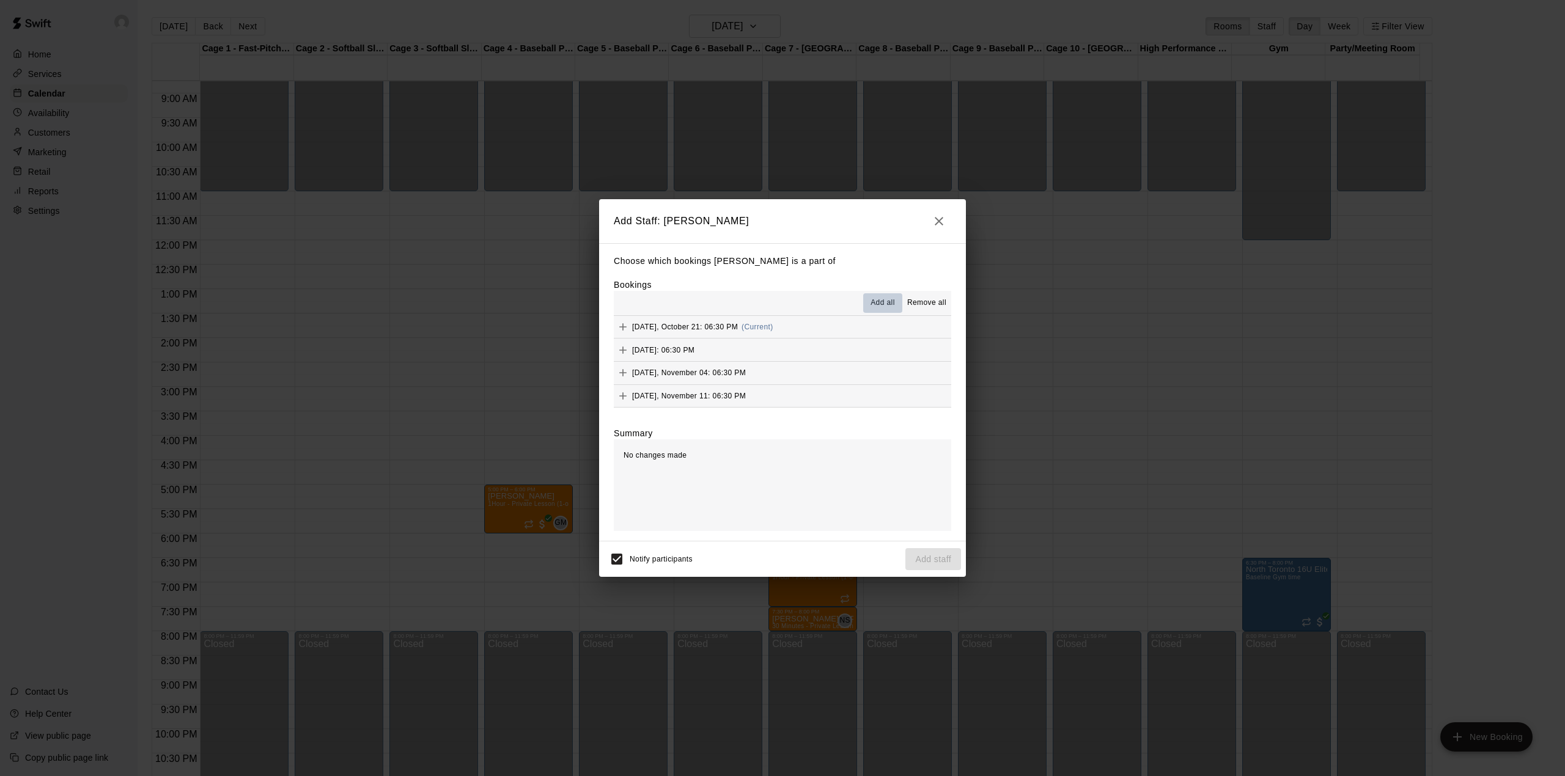
click at [884, 293] on button "Add all" at bounding box center [882, 303] width 39 height 20
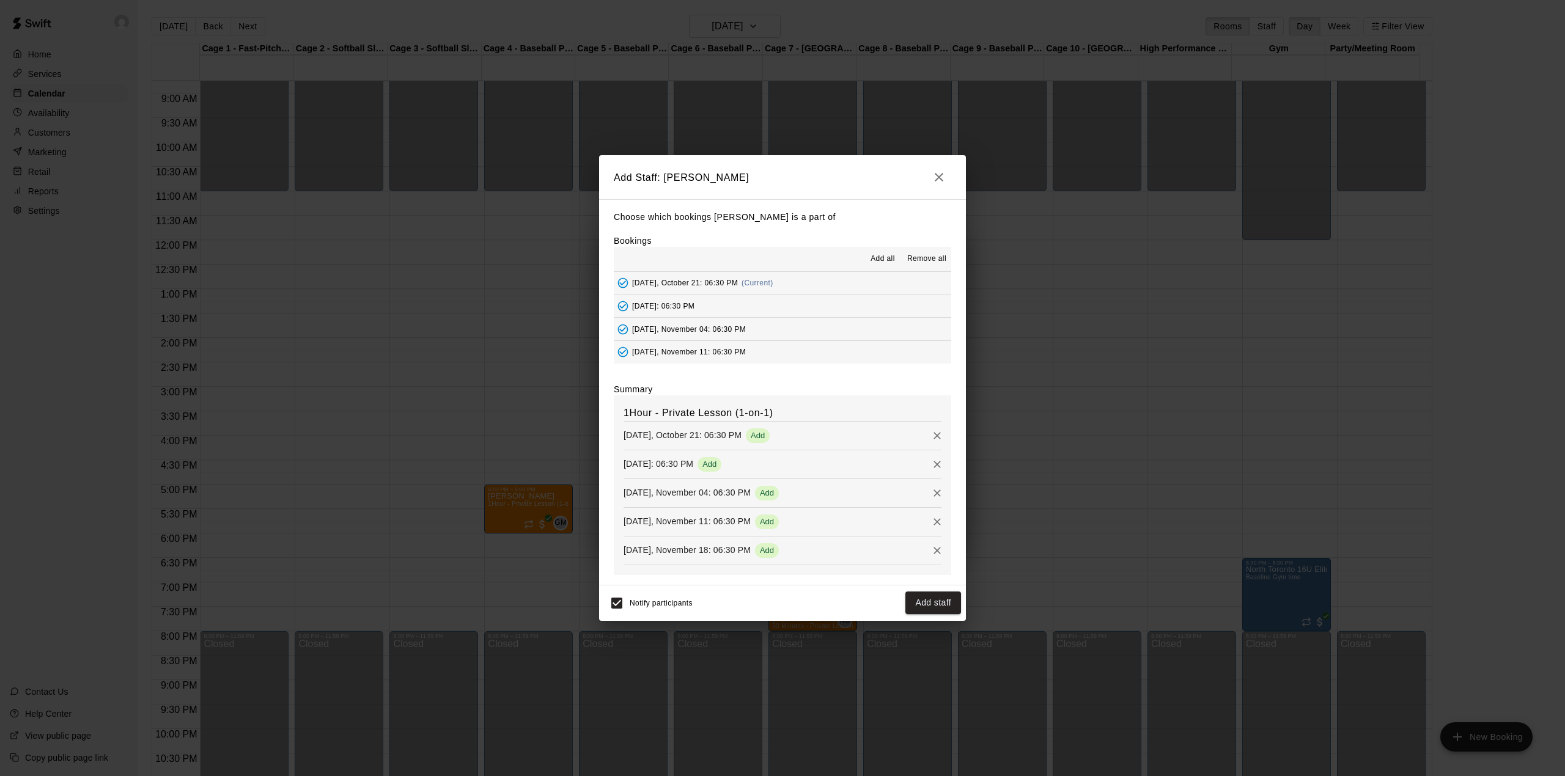
click at [927, 605] on button "Add staff" at bounding box center [933, 603] width 56 height 23
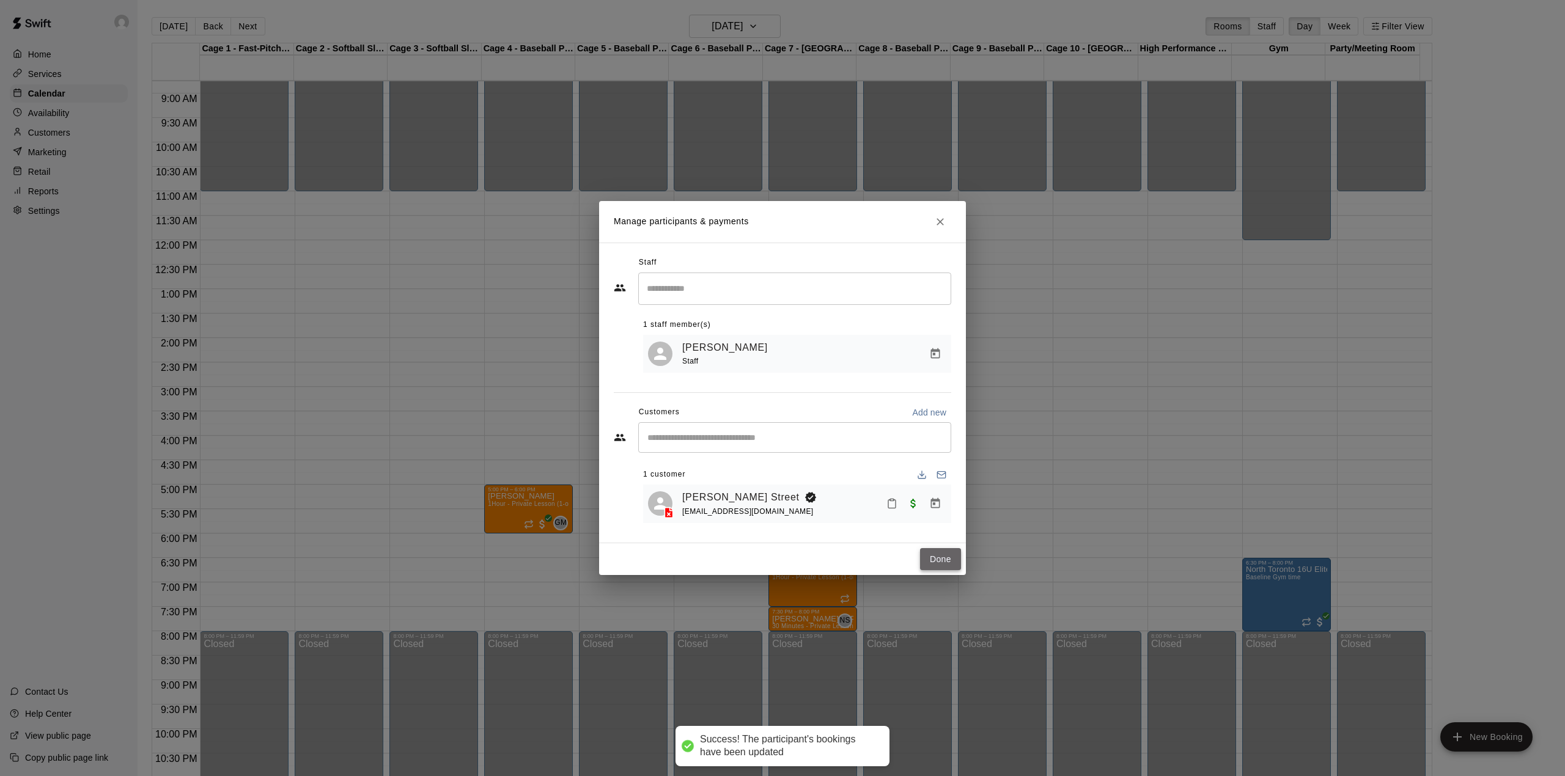
click at [942, 559] on button "Done" at bounding box center [940, 559] width 41 height 23
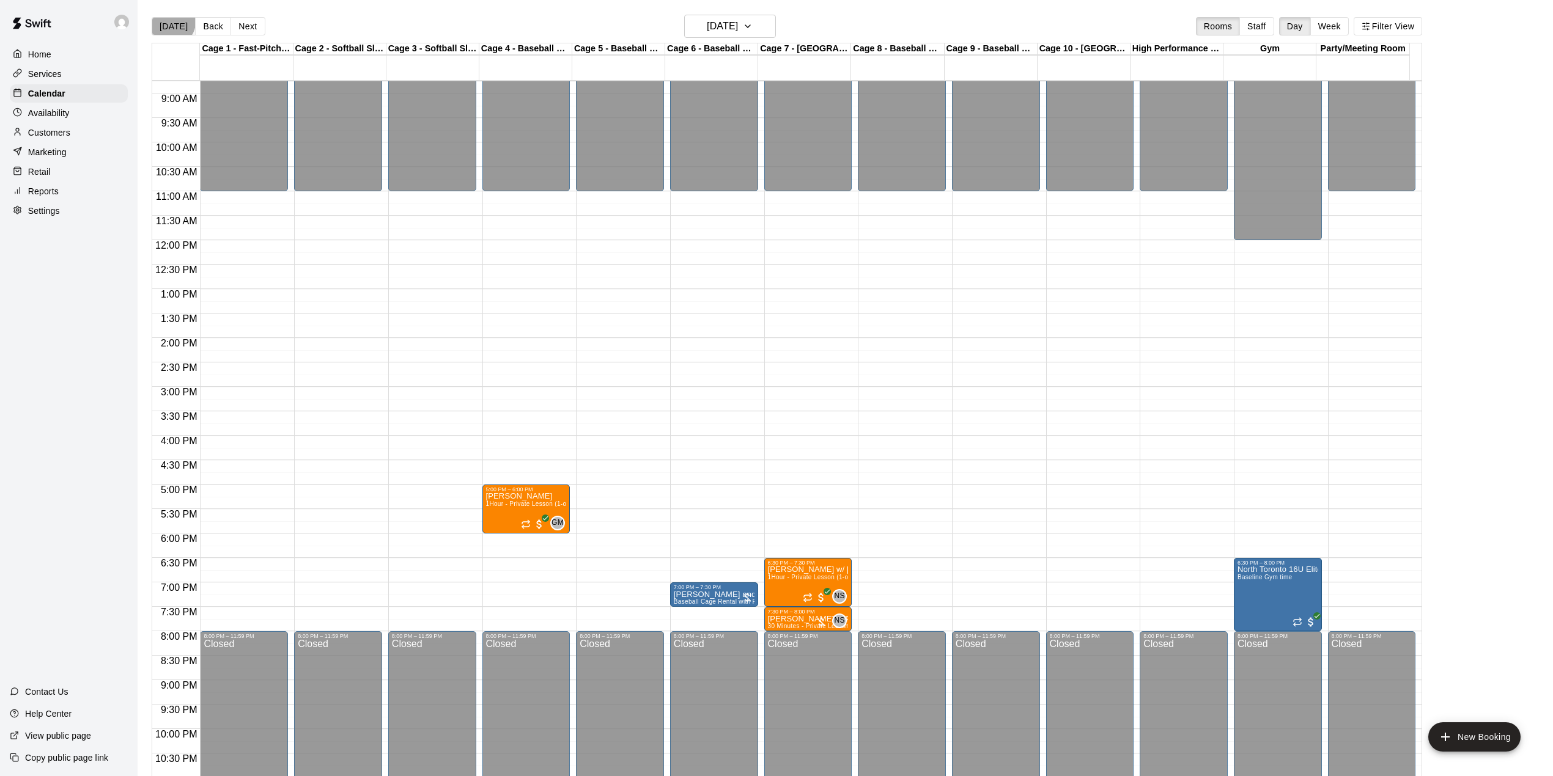
click at [171, 22] on button "[DATE]" at bounding box center [174, 26] width 44 height 18
